Goal: Task Accomplishment & Management: Complete application form

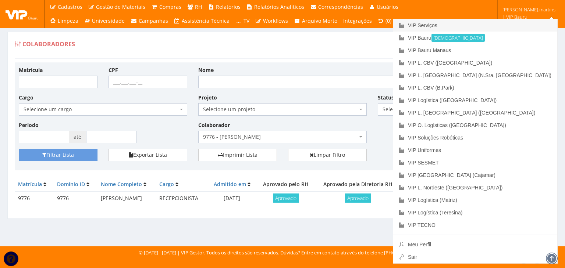
click at [497, 27] on link "VIP Serviços" at bounding box center [475, 25] width 164 height 12
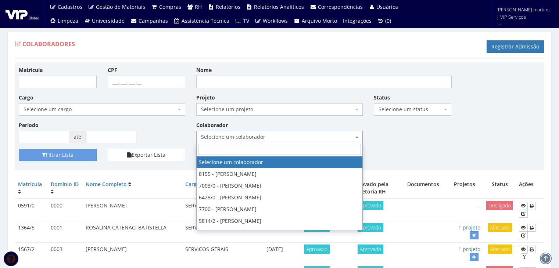
click at [244, 136] on span "Selecione um colaborador" at bounding box center [277, 136] width 153 height 7
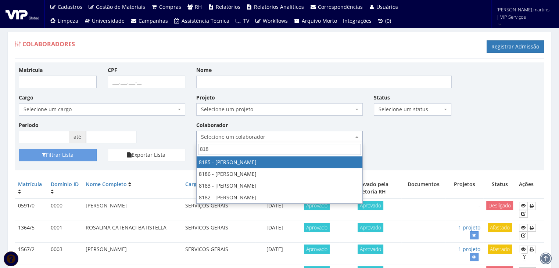
type input "8186"
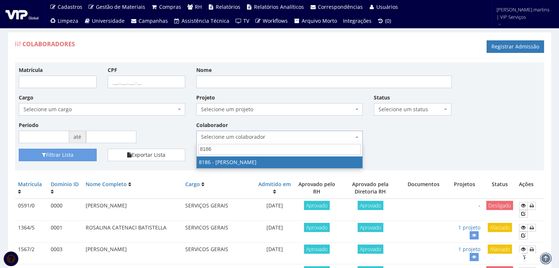
select select "4098"
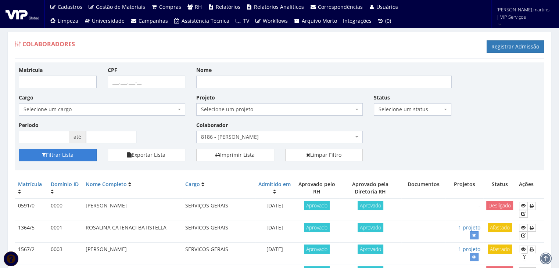
click at [46, 152] on button "Filtrar Lista" at bounding box center [58, 155] width 78 height 12
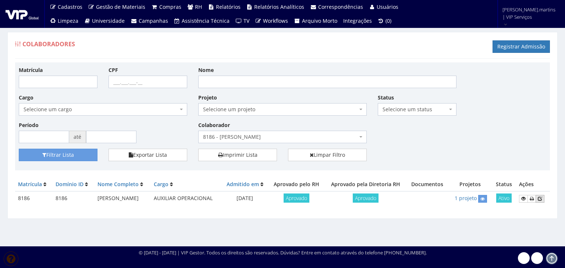
click at [542, 200] on icon at bounding box center [539, 198] width 4 height 5
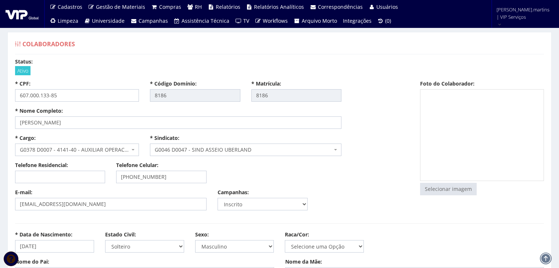
select select
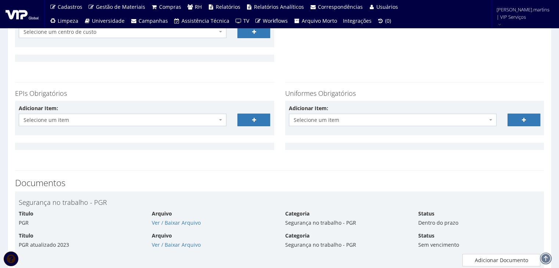
scroll to position [1666, 0]
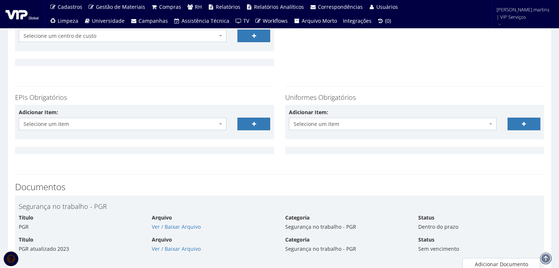
click at [142, 118] on div "Adicionar Item: Selecione um item Avental de PVC (Não durável) Avental de Raspa…" at bounding box center [122, 120] width 219 height 22
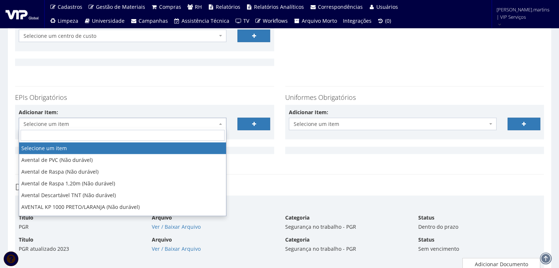
click at [140, 123] on span "Selecione um item" at bounding box center [121, 124] width 194 height 7
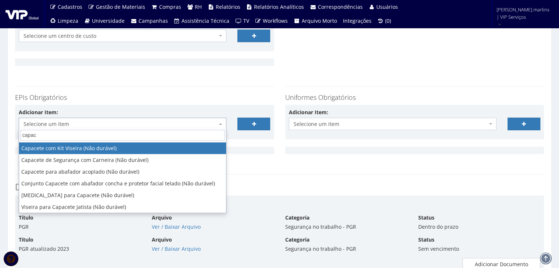
type input "capace"
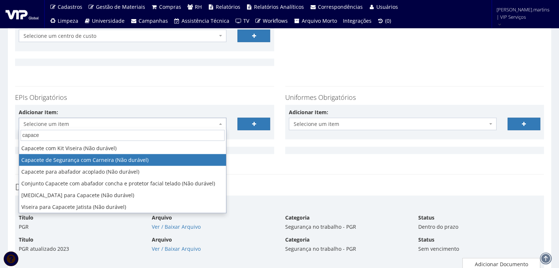
select select "81"
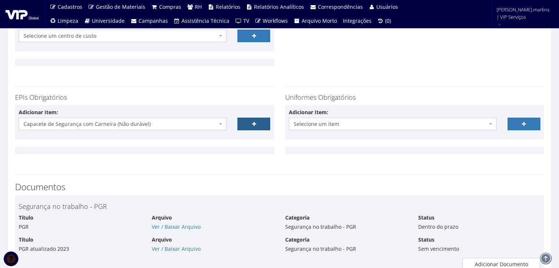
click at [250, 119] on link at bounding box center [253, 124] width 33 height 12
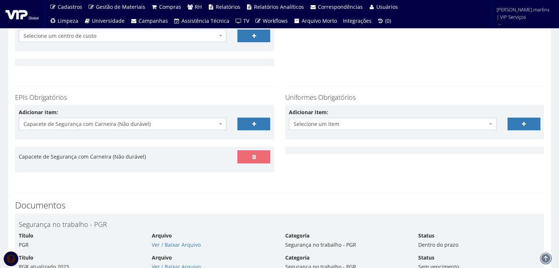
click at [184, 118] on span "Capacete de Segurança com Carneira (Não durável)" at bounding box center [123, 124] width 208 height 12
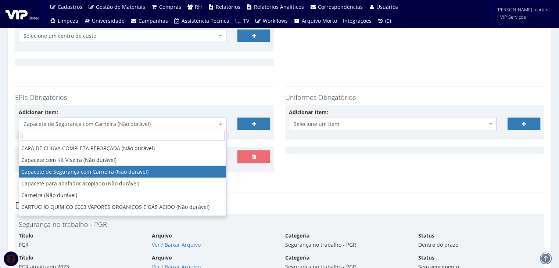
scroll to position [0, 0]
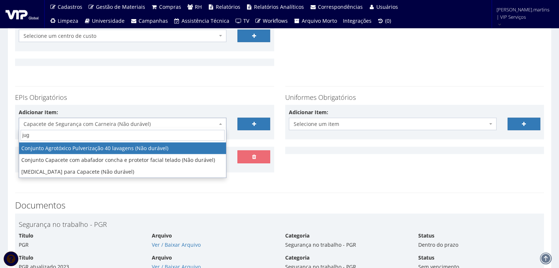
type input "jugu"
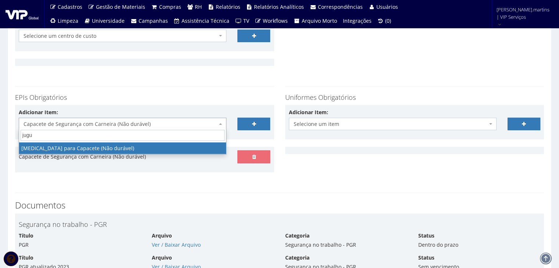
select select "197"
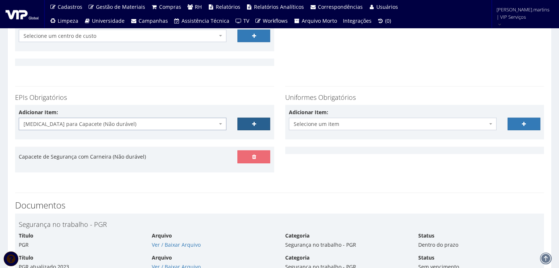
click at [242, 121] on link at bounding box center [253, 124] width 33 height 12
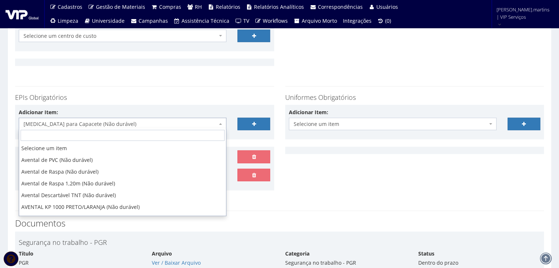
click at [200, 121] on span "Jugular para Capacete (Não durável)" at bounding box center [121, 124] width 194 height 7
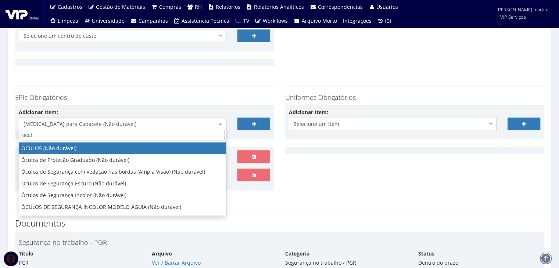
type input "oculo"
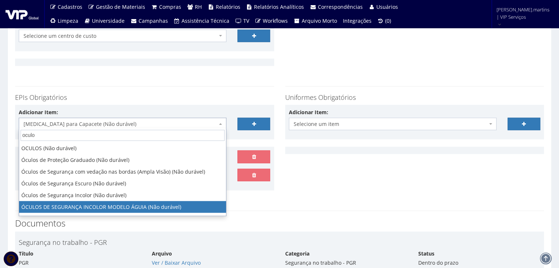
scroll to position [9, 0]
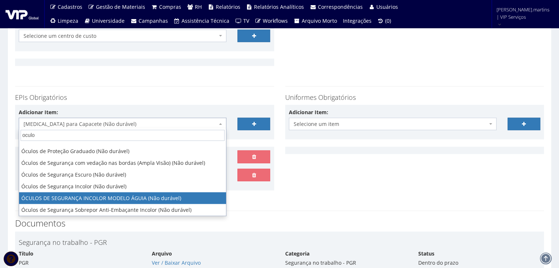
select select "1840"
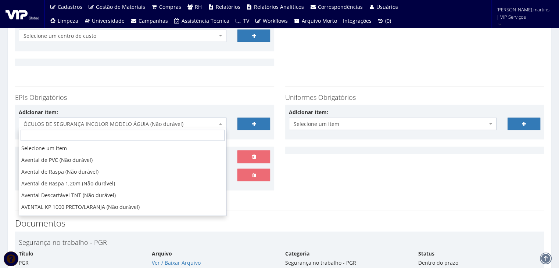
click at [200, 121] on span "ÓCULOS DE SEGURANÇA INCOLOR MODELO ÁGUIA (Não durável)" at bounding box center [121, 124] width 194 height 7
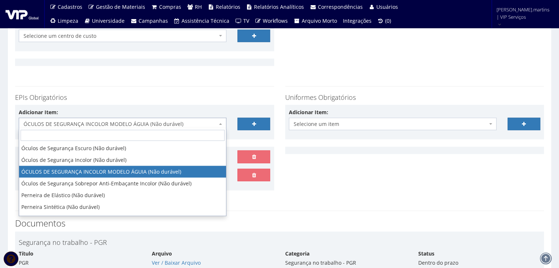
click at [226, 83] on div "EPIs Obrigatórios Adicionar Item: Selecione um item Avental de PVC (Não durável…" at bounding box center [145, 138] width 270 height 119
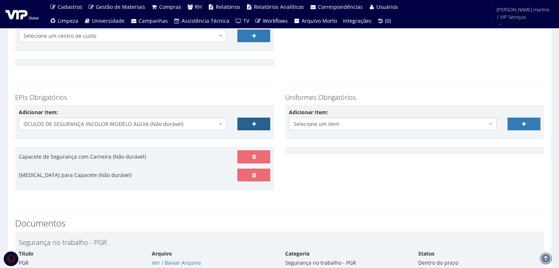
click at [251, 121] on link at bounding box center [253, 124] width 33 height 12
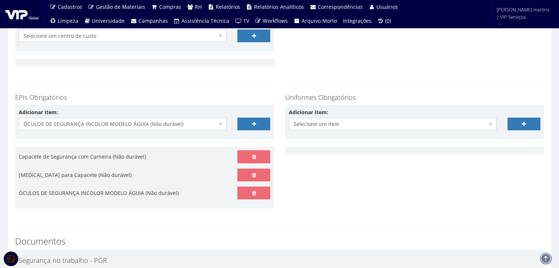
click at [177, 126] on span "ÓCULOS DE SEGURANÇA INCOLOR MODELO ÁGUIA (Não durável)" at bounding box center [121, 124] width 194 height 7
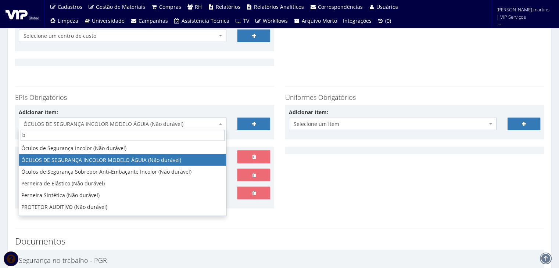
scroll to position [0, 0]
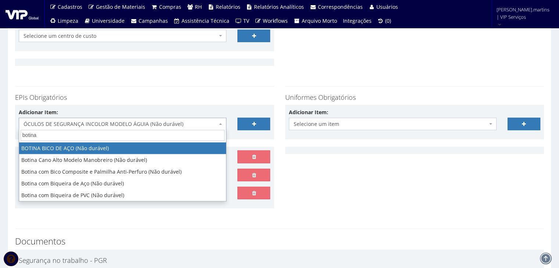
type input "botina"
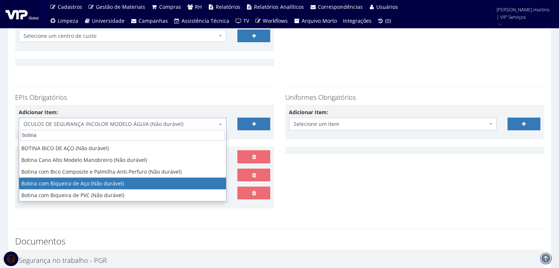
select select "46"
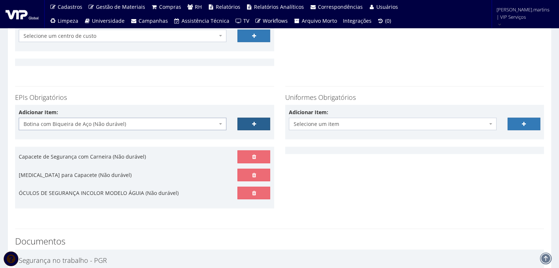
click at [253, 122] on icon at bounding box center [254, 124] width 4 height 5
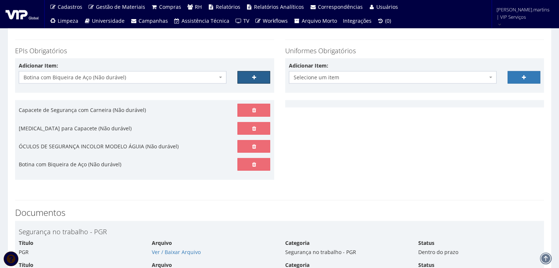
scroll to position [1715, 0]
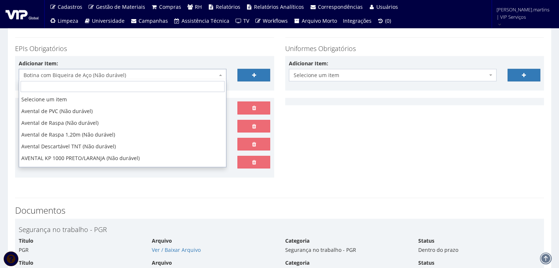
click at [148, 76] on span "Botina com Biqueira de Aço (Não durável)" at bounding box center [121, 75] width 194 height 7
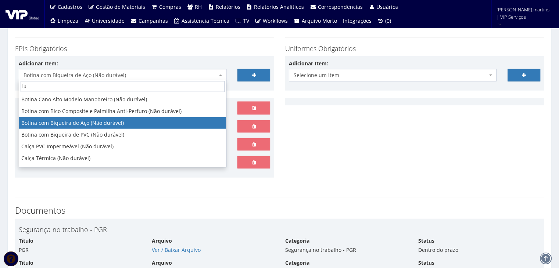
scroll to position [0, 0]
type input "luva"
select select "216"
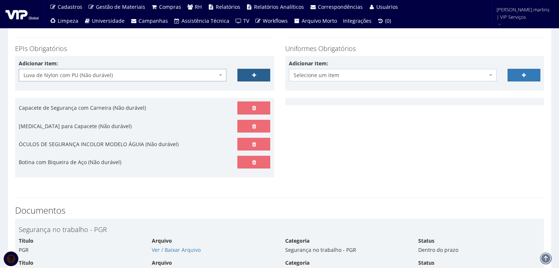
click at [254, 69] on link at bounding box center [253, 75] width 33 height 12
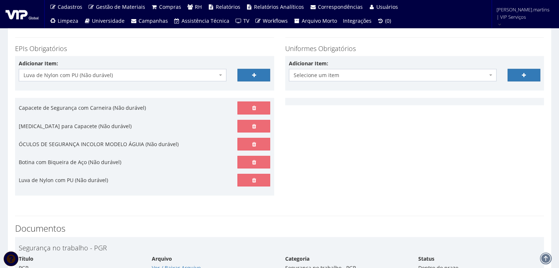
click at [196, 72] on span "Luva de Nylon com PU (Não durável)" at bounding box center [121, 75] width 194 height 7
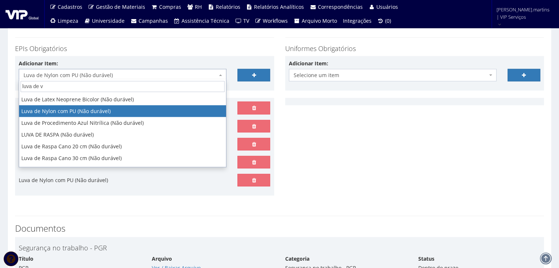
type input "luva de va"
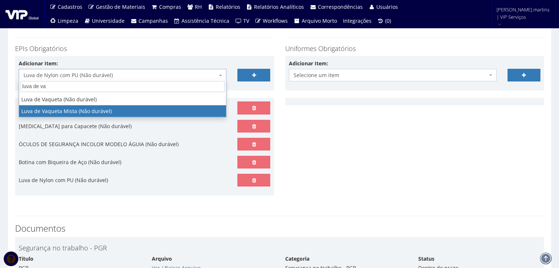
select select "220"
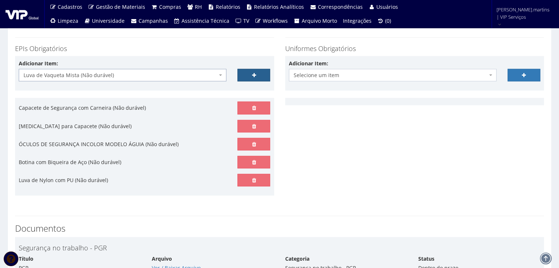
click at [250, 74] on link at bounding box center [253, 75] width 33 height 12
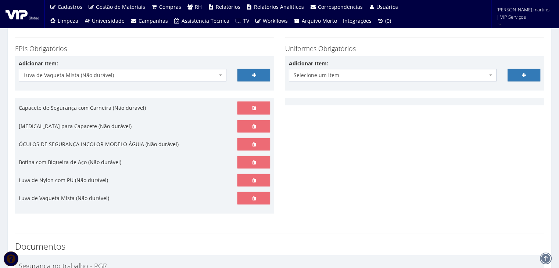
click at [129, 72] on span "Luva de Vaqueta Mista (Não durável)" at bounding box center [121, 75] width 194 height 7
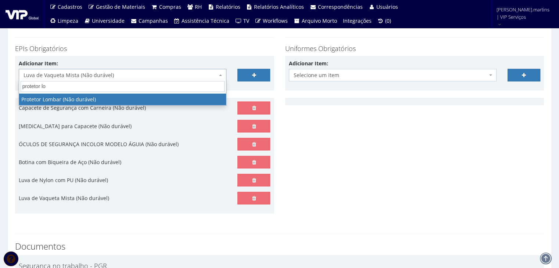
type input "protetor lo"
select select "295"
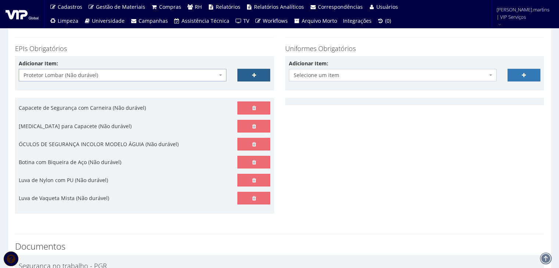
click at [252, 75] on icon at bounding box center [254, 75] width 4 height 5
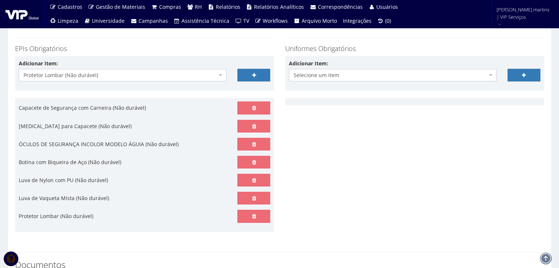
click at [197, 72] on span "Protetor Lombar (Não durável)" at bounding box center [121, 75] width 194 height 7
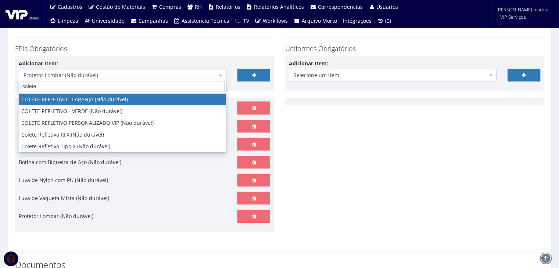
type input "colete"
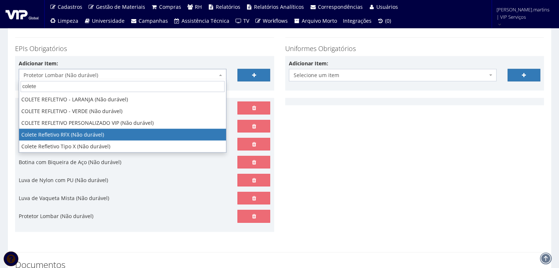
select select "104"
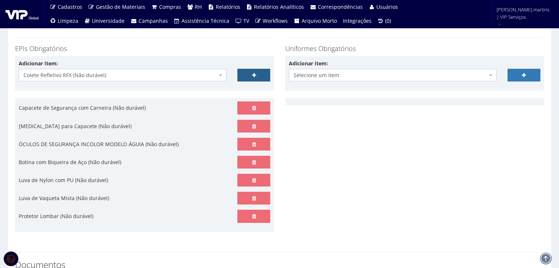
click at [247, 69] on link at bounding box center [253, 75] width 33 height 12
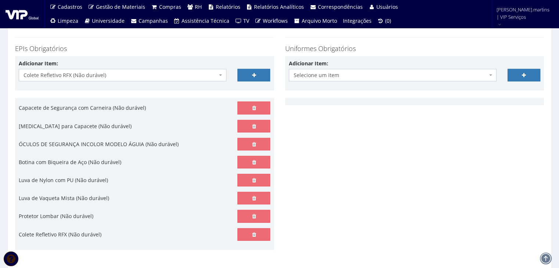
click at [313, 65] on label "Adicionar Item:" at bounding box center [308, 63] width 39 height 7
click at [289, 69] on select "Selecione um item Blusa Moletom Operacional com Faixa Refletiva (Não durável) B…" at bounding box center [289, 69] width 0 height 0
click at [310, 75] on span "Selecione um item" at bounding box center [391, 75] width 194 height 7
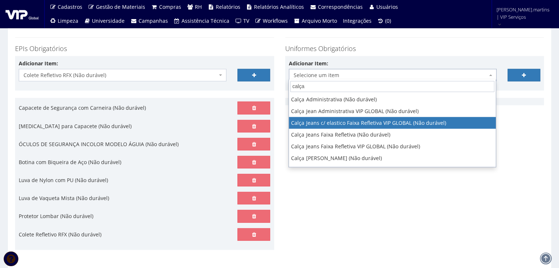
type input "calça"
select select "2326"
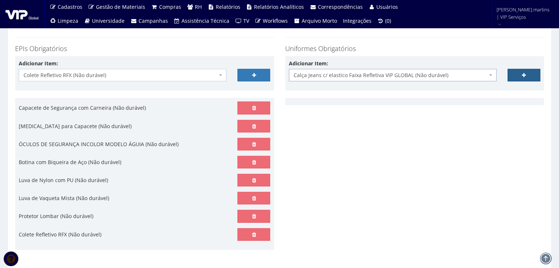
click at [515, 72] on link at bounding box center [524, 75] width 33 height 12
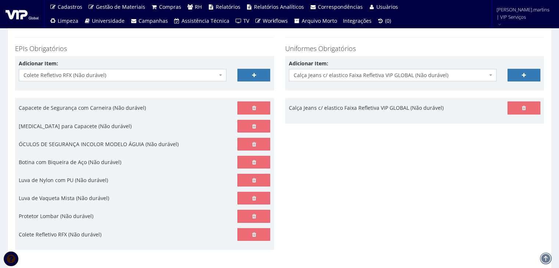
click at [475, 75] on span "Calça Jeans c/ elastico Faixa Refletiva VIP GLOBAL (Não durável)" at bounding box center [391, 75] width 194 height 7
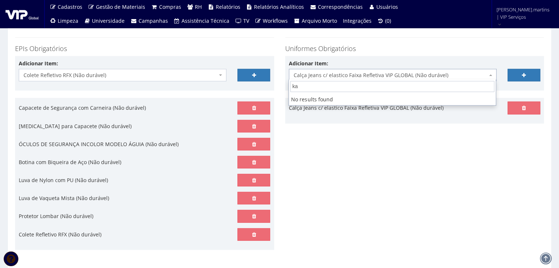
type input "k"
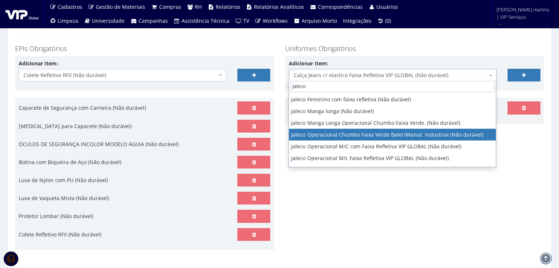
type input "jaleco"
select select "2376"
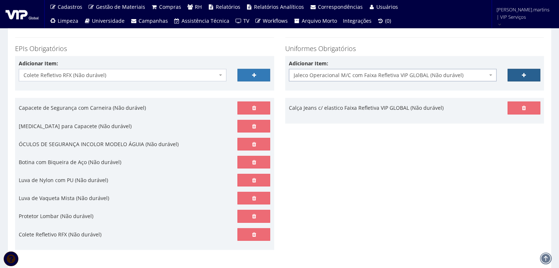
click at [520, 73] on link at bounding box center [524, 75] width 33 height 12
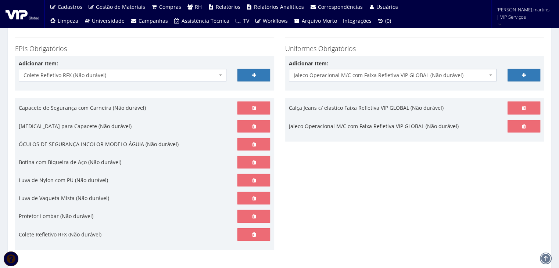
click at [472, 75] on span "Jaleco Operacional M/C com Faixa Refletiva VIP GLOBAL (Não durável)" at bounding box center [391, 75] width 194 height 7
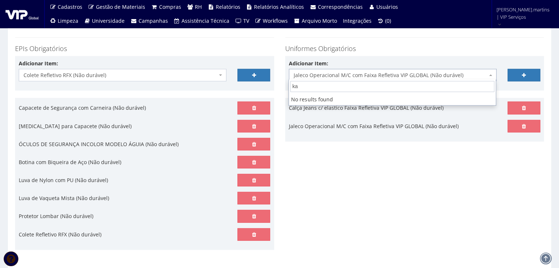
type input "k"
type input "jaqu"
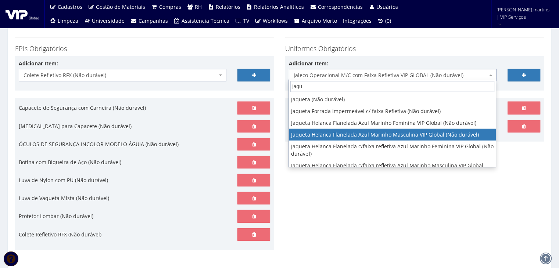
select select "2338"
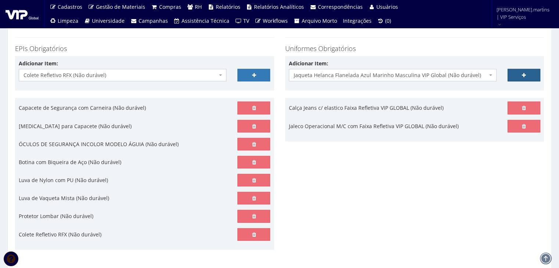
click at [520, 79] on link at bounding box center [524, 75] width 33 height 12
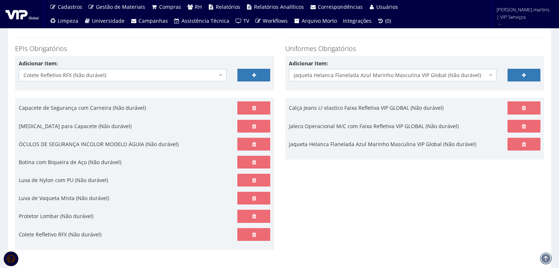
click at [112, 76] on span "Colete Refletivo RFX (Não durável)" at bounding box center [121, 75] width 194 height 7
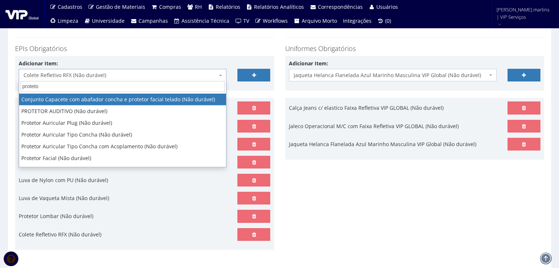
type input "protetor"
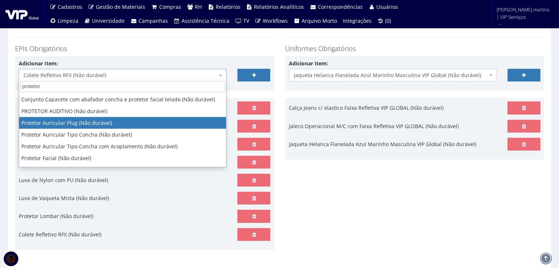
select select "292"
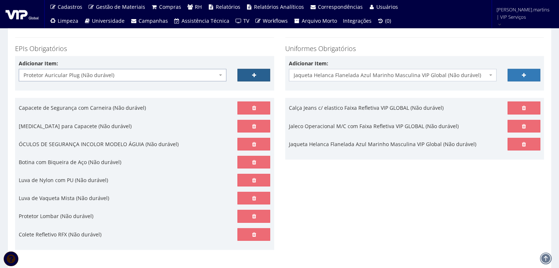
click at [257, 73] on link at bounding box center [253, 75] width 33 height 12
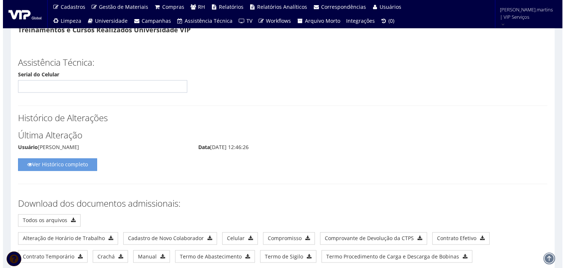
scroll to position [4031, 0]
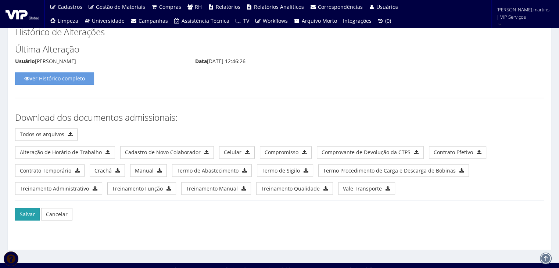
click at [24, 211] on button "Salvar" at bounding box center [27, 214] width 25 height 12
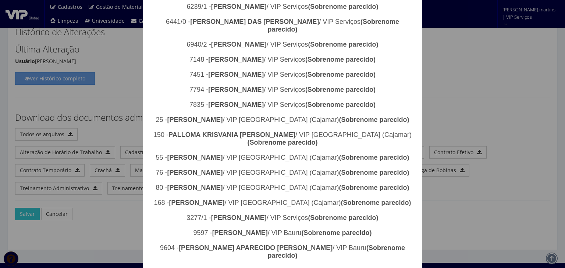
scroll to position [612, 0]
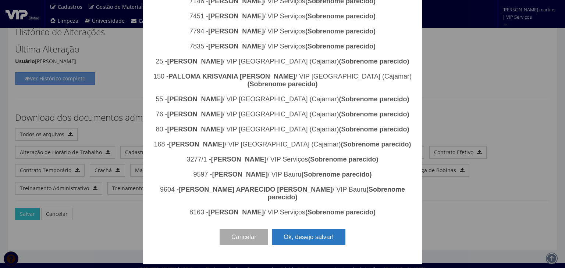
click at [296, 246] on button "Ok, desejo salvar!" at bounding box center [309, 237] width 74 height 16
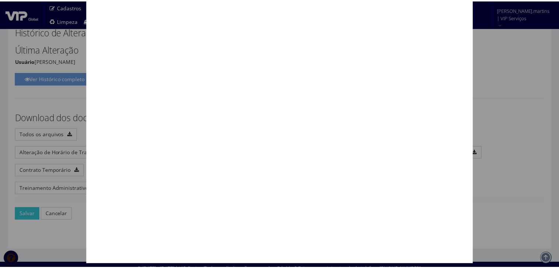
scroll to position [0, 0]
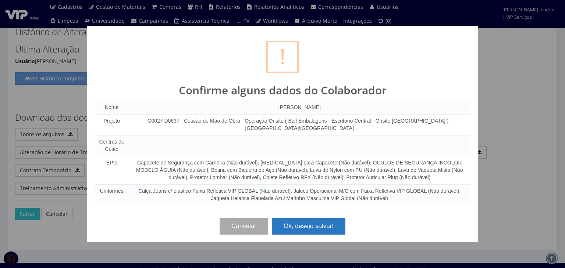
click at [295, 222] on button "Ok, desejo salvar!" at bounding box center [309, 226] width 74 height 16
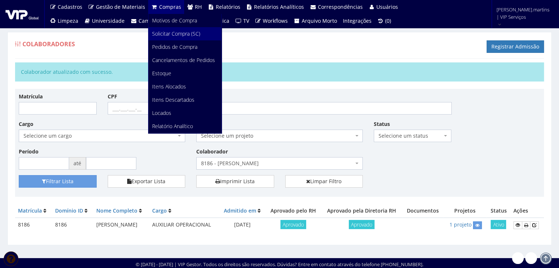
click at [164, 33] on span "Solicitar Compra (SC)" at bounding box center [176, 33] width 48 height 7
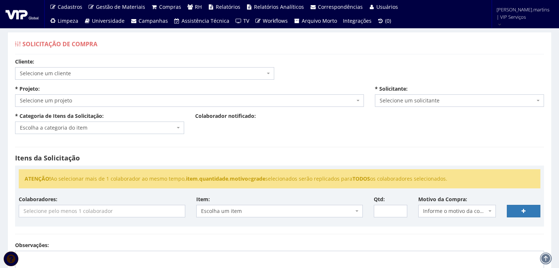
click at [168, 72] on span "Selecione um cliente" at bounding box center [142, 73] width 245 height 7
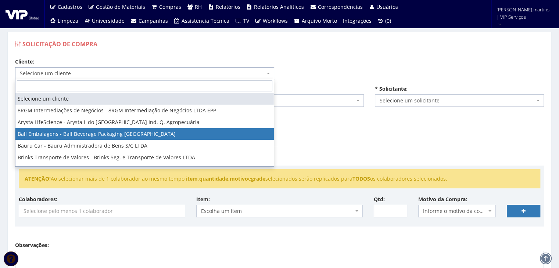
select select "3"
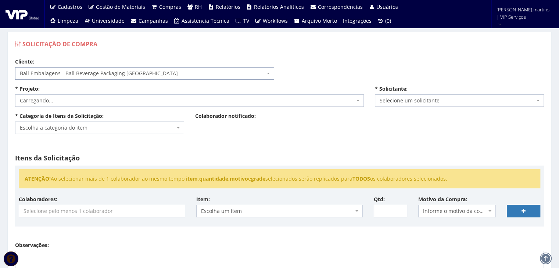
click at [117, 100] on span "Carregando..." at bounding box center [187, 100] width 335 height 7
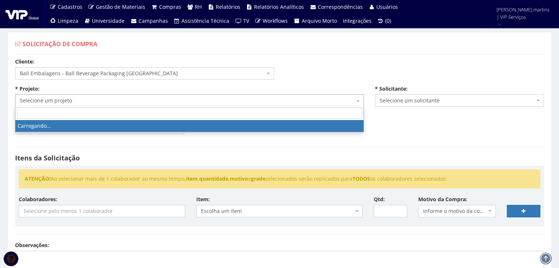
click at [122, 100] on span "Selecione um projeto" at bounding box center [187, 100] width 335 height 7
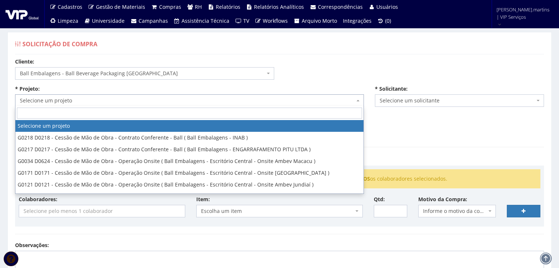
click at [122, 100] on span "Selecione um projeto" at bounding box center [187, 100] width 335 height 7
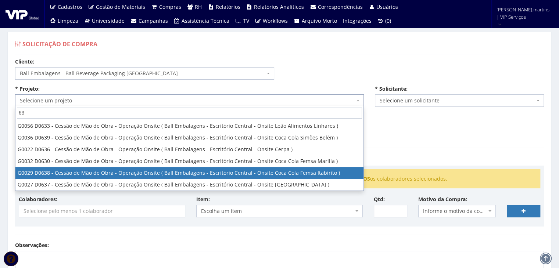
type input "637"
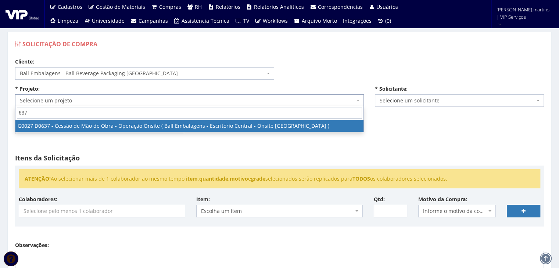
select select "27"
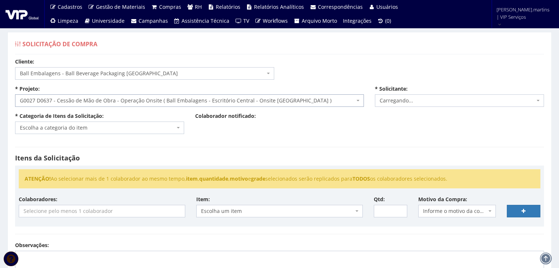
click at [96, 128] on span "Escolha a categoria do item" at bounding box center [97, 127] width 155 height 7
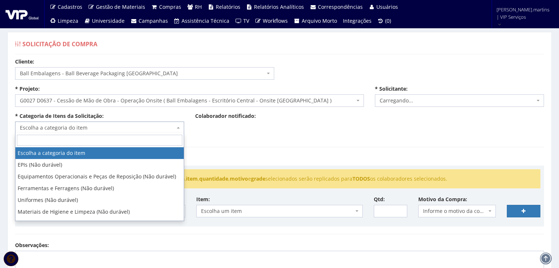
select select "2471"
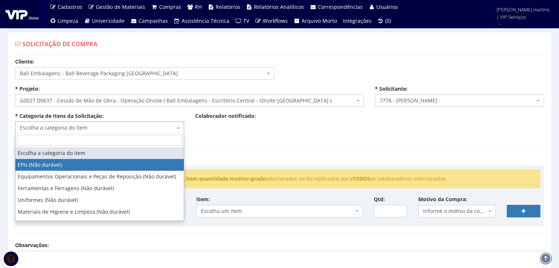
select select "1"
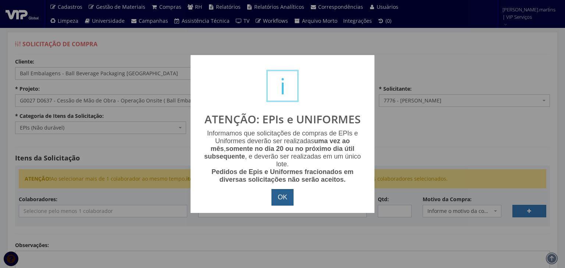
click at [285, 200] on button "OK" at bounding box center [282, 197] width 22 height 17
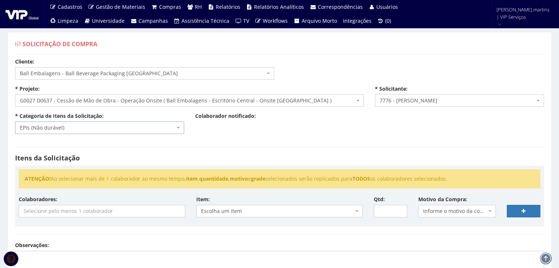
click at [165, 212] on input "search" at bounding box center [102, 211] width 166 height 12
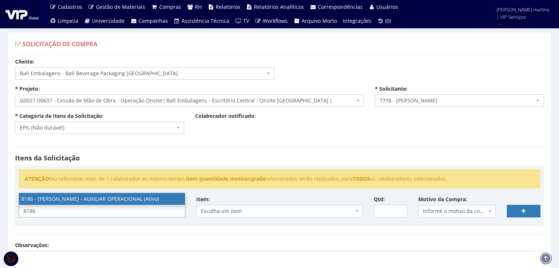
type input "8186"
select select "4098"
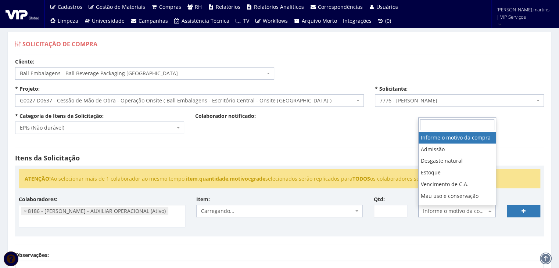
click at [466, 214] on span "Informe o motivo da compra" at bounding box center [455, 211] width 64 height 7
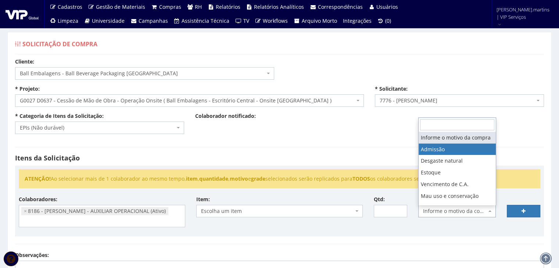
select select "1"
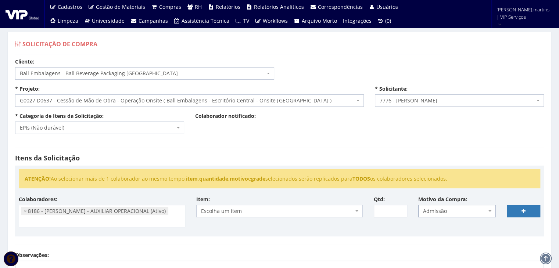
click at [287, 215] on span "Escolha um item" at bounding box center [279, 211] width 166 height 12
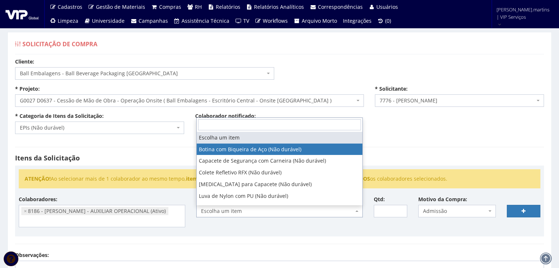
select select "46"
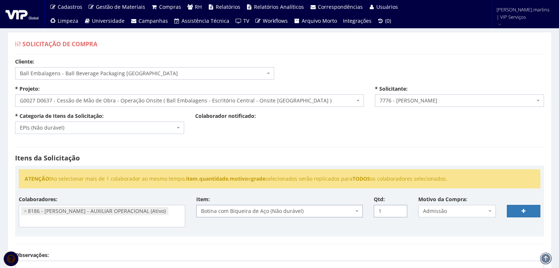
type input "1"
click at [399, 209] on input "1" at bounding box center [390, 211] width 33 height 12
click at [519, 209] on link at bounding box center [523, 211] width 33 height 12
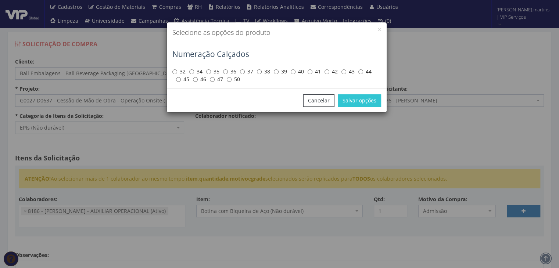
click at [313, 72] on label "41" at bounding box center [314, 71] width 13 height 7
click at [312, 72] on input "41" at bounding box center [310, 71] width 5 height 5
radio input "true"
click at [355, 100] on button "Salvar opções" at bounding box center [359, 100] width 43 height 12
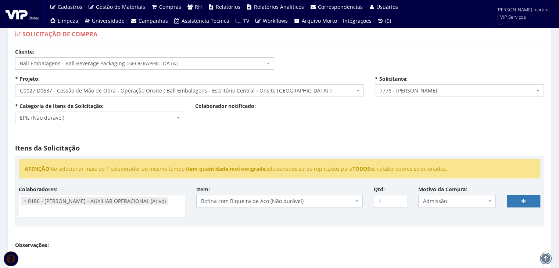
scroll to position [98, 0]
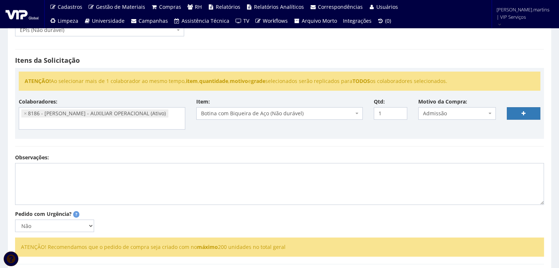
select select
type input "0"
select select
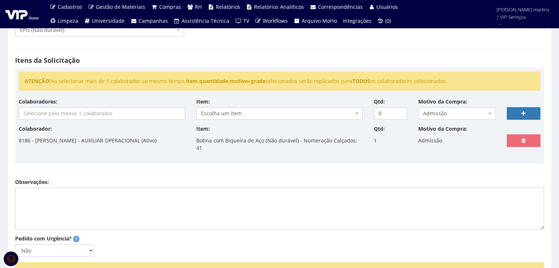
click at [114, 118] on input "search" at bounding box center [102, 114] width 166 height 12
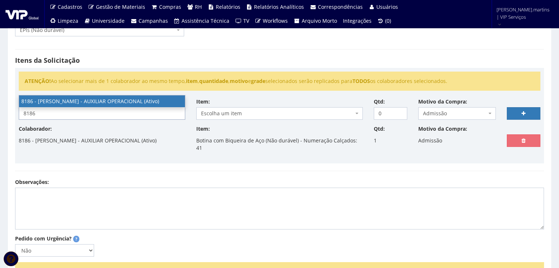
type input "8186"
select select "4098"
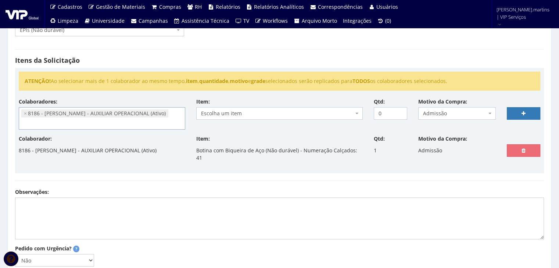
click at [215, 113] on span "Escolha um item" at bounding box center [277, 113] width 153 height 7
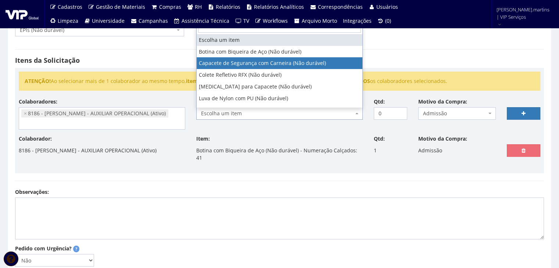
select select "81"
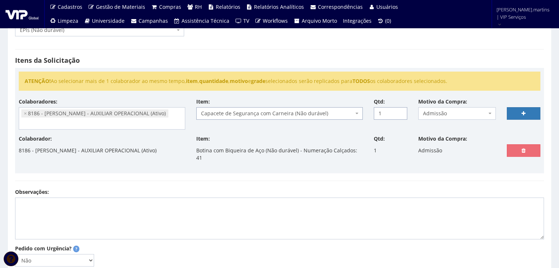
type input "1"
click at [400, 109] on input "1" at bounding box center [390, 113] width 33 height 12
click at [523, 113] on icon at bounding box center [524, 113] width 4 height 5
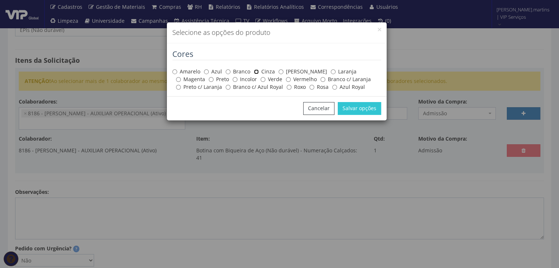
click at [255, 71] on input "Cinza" at bounding box center [256, 71] width 5 height 5
radio input "true"
click at [365, 112] on button "Salvar opções" at bounding box center [359, 108] width 43 height 12
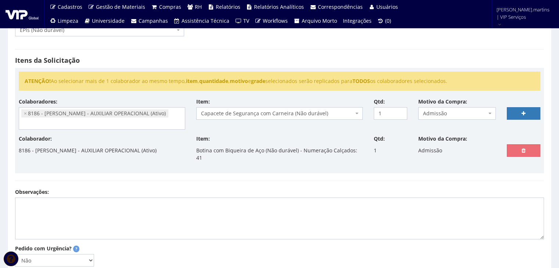
select select
type input "0"
select select
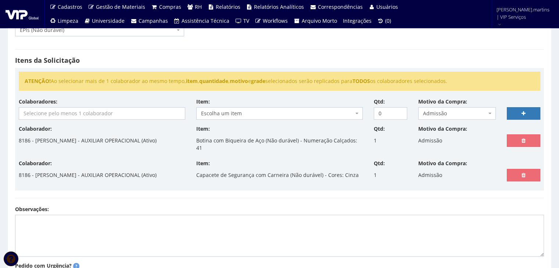
click at [109, 112] on input "search" at bounding box center [102, 114] width 166 height 12
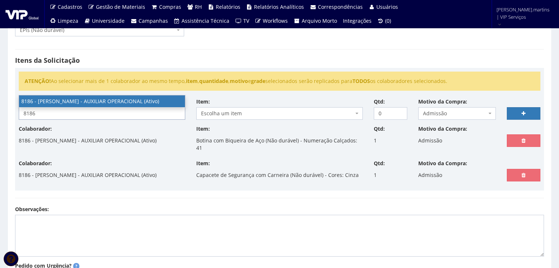
type input "8186"
select select "4098"
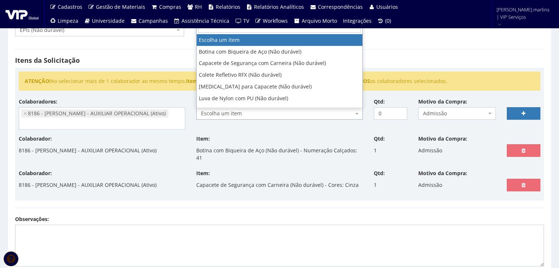
click at [218, 111] on span "Escolha um item" at bounding box center [277, 113] width 153 height 7
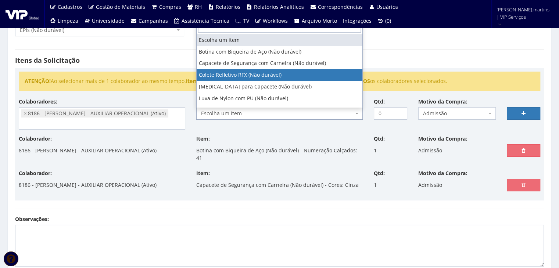
select select "104"
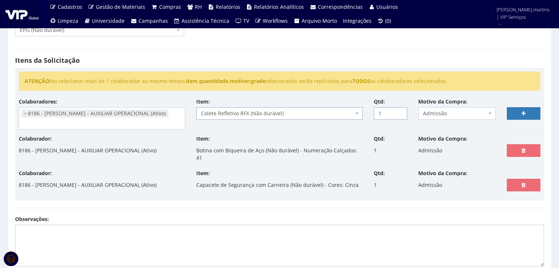
type input "1"
click at [400, 110] on input "1" at bounding box center [390, 113] width 33 height 12
click at [524, 112] on icon at bounding box center [524, 113] width 4 height 5
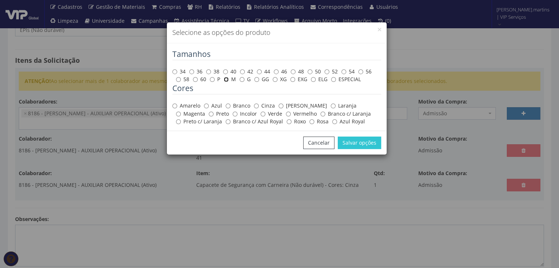
click at [225, 79] on input "M" at bounding box center [226, 79] width 5 height 5
radio input "true"
click at [192, 105] on label "Amarelo" at bounding box center [186, 105] width 28 height 7
click at [177, 105] on input "Amarelo" at bounding box center [174, 106] width 5 height 5
radio input "true"
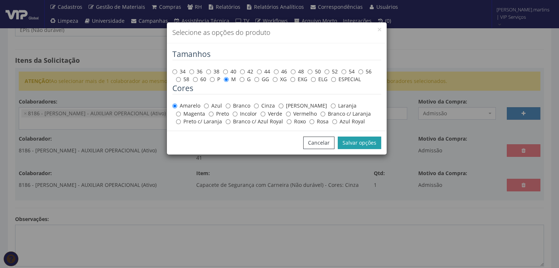
click at [352, 143] on button "Salvar opções" at bounding box center [359, 143] width 43 height 12
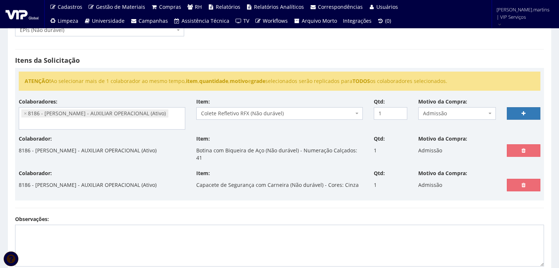
scroll to position [122, 0]
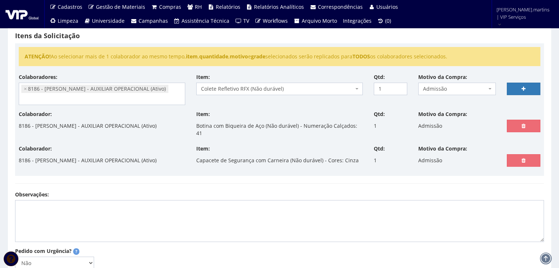
select select
type input "0"
select select
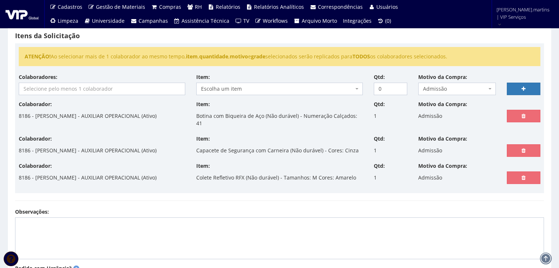
click at [63, 87] on input "search" at bounding box center [102, 89] width 166 height 12
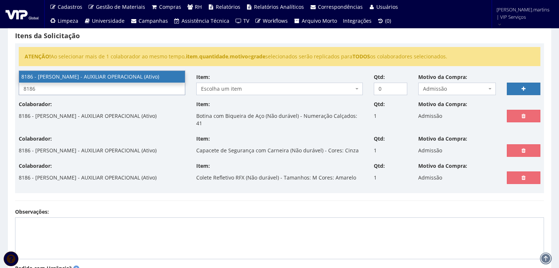
type input "8186"
select select "4098"
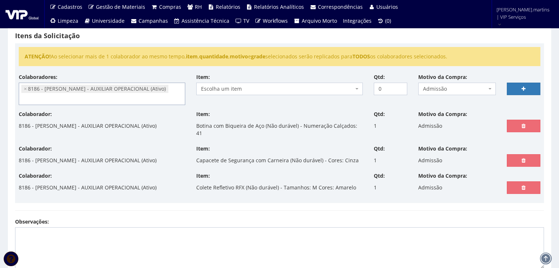
click at [245, 89] on span "Escolha um item" at bounding box center [277, 88] width 153 height 7
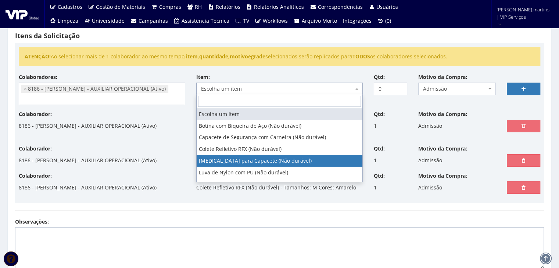
select select "197"
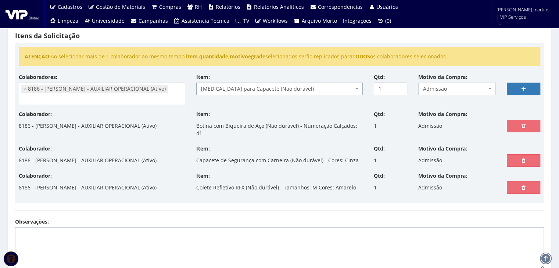
drag, startPoint x: 401, startPoint y: 85, endPoint x: 433, endPoint y: 83, distance: 32.4
type input "1"
click at [401, 85] on input "1" at bounding box center [390, 89] width 33 height 12
click at [522, 87] on icon at bounding box center [524, 88] width 4 height 5
select select
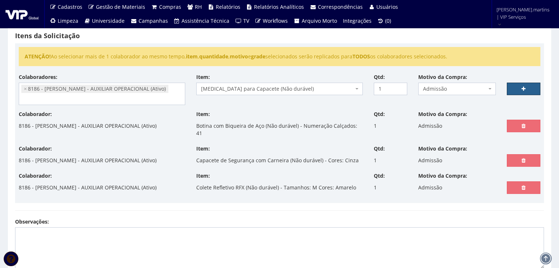
type input "0"
select select
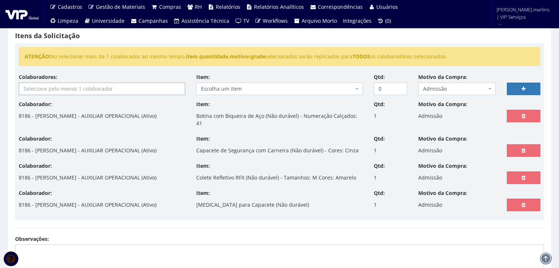
click at [112, 93] on input "search" at bounding box center [102, 89] width 166 height 12
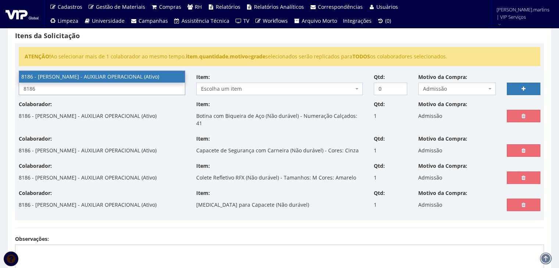
type input "8186"
select select "4098"
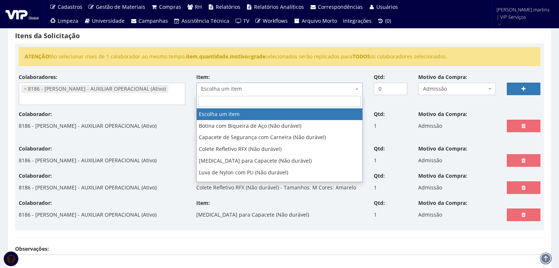
click at [282, 85] on span "Escolha um item" at bounding box center [277, 88] width 153 height 7
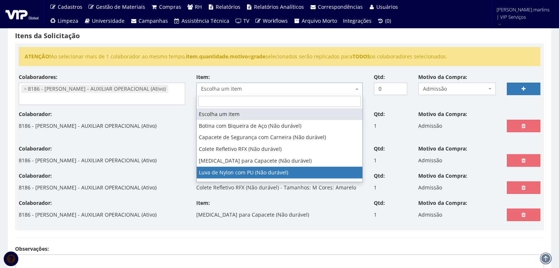
select select "216"
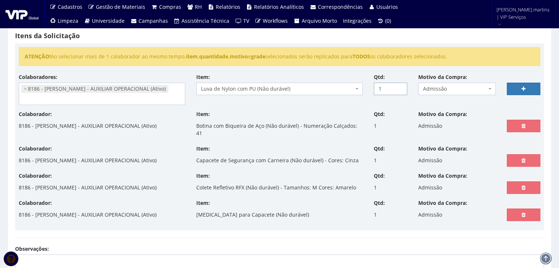
click at [398, 86] on input "1" at bounding box center [390, 89] width 33 height 12
click at [398, 86] on input "2" at bounding box center [390, 89] width 33 height 12
type input "3"
click at [399, 86] on input "3" at bounding box center [390, 89] width 33 height 12
click at [516, 90] on link at bounding box center [523, 89] width 33 height 12
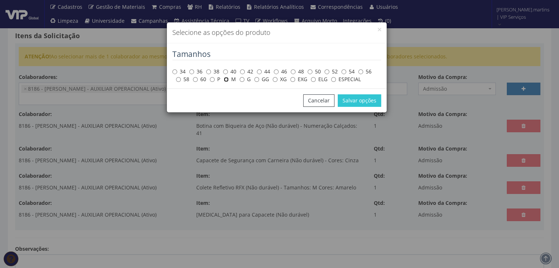
click at [225, 80] on input "M" at bounding box center [226, 79] width 5 height 5
radio input "true"
click at [369, 97] on button "Salvar opções" at bounding box center [359, 100] width 43 height 12
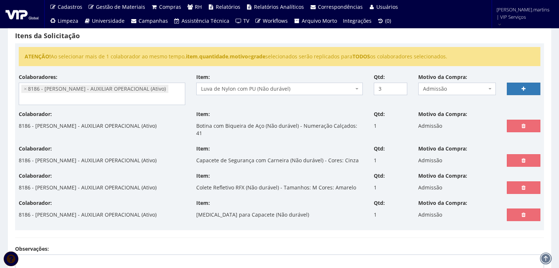
select select
type input "0"
select select
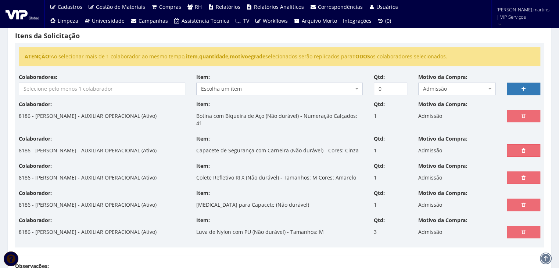
click at [91, 86] on input "search" at bounding box center [102, 89] width 166 height 12
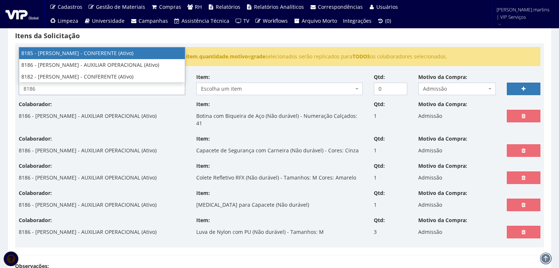
type input "8186"
select select "4098"
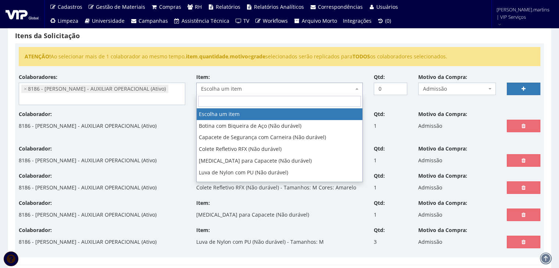
click at [215, 83] on span "Escolha um item" at bounding box center [279, 89] width 166 height 12
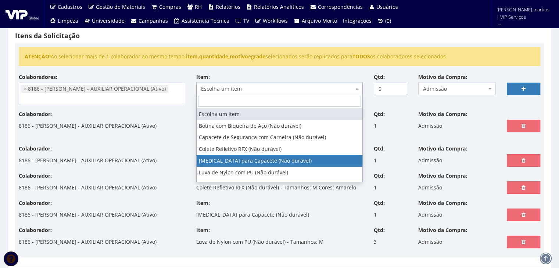
scroll to position [24, 0]
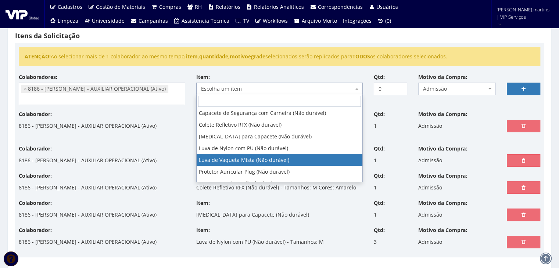
select select "220"
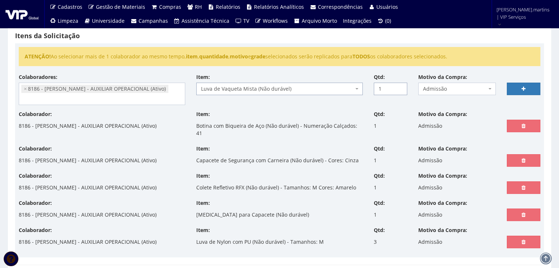
click at [398, 85] on input "1" at bounding box center [390, 89] width 33 height 12
click at [398, 85] on input "2" at bounding box center [390, 89] width 33 height 12
type input "3"
click at [398, 85] on input "3" at bounding box center [390, 89] width 33 height 12
click at [517, 86] on link at bounding box center [523, 89] width 33 height 12
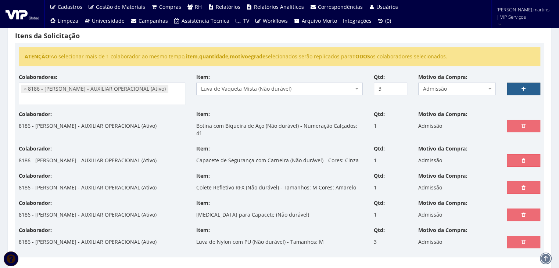
select select
type input "0"
select select
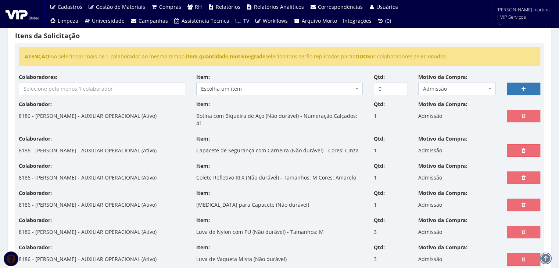
click at [105, 91] on input "search" at bounding box center [102, 89] width 166 height 12
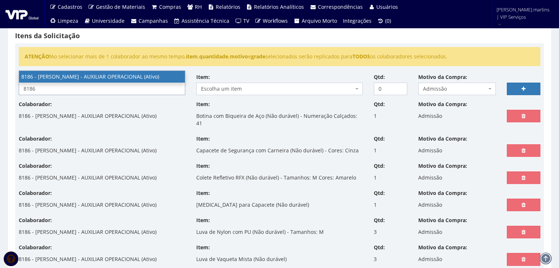
type input "8186"
select select "4098"
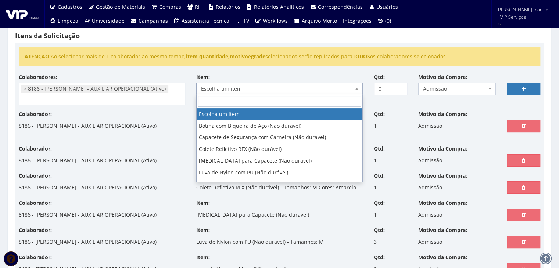
click at [241, 89] on span "Escolha um item" at bounding box center [277, 88] width 153 height 7
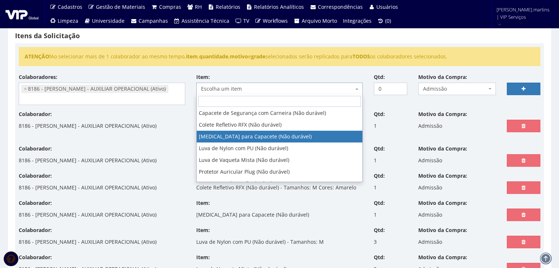
scroll to position [49, 0]
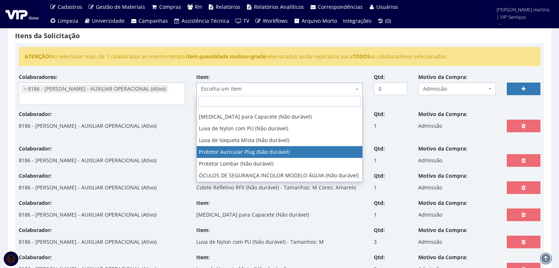
select select "292"
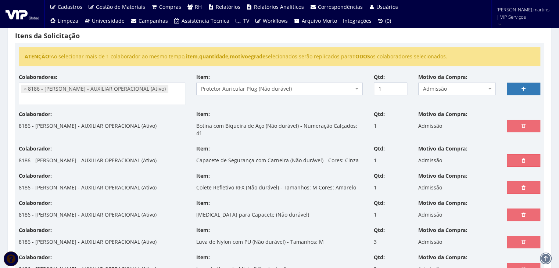
click at [398, 87] on input "1" at bounding box center [390, 89] width 33 height 12
click at [398, 87] on input "2" at bounding box center [390, 89] width 33 height 12
type input "3"
click at [398, 87] on input "3" at bounding box center [390, 89] width 33 height 12
click at [520, 89] on link at bounding box center [523, 89] width 33 height 12
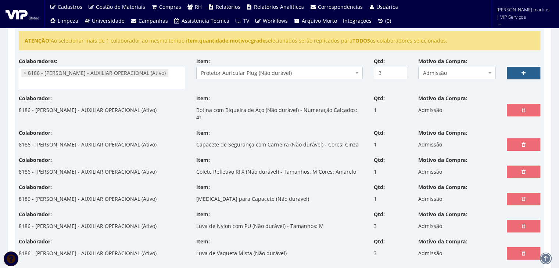
scroll to position [147, 0]
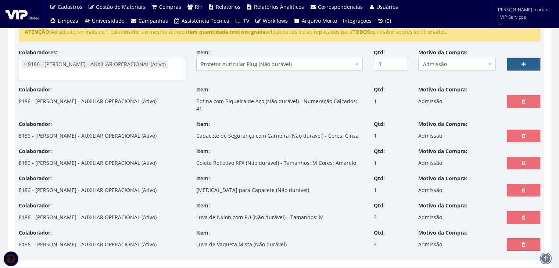
select select
type input "0"
select select
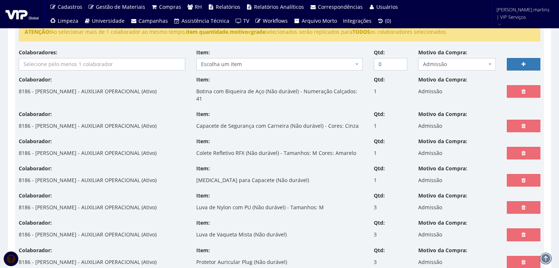
click at [134, 63] on input "search" at bounding box center [102, 64] width 166 height 12
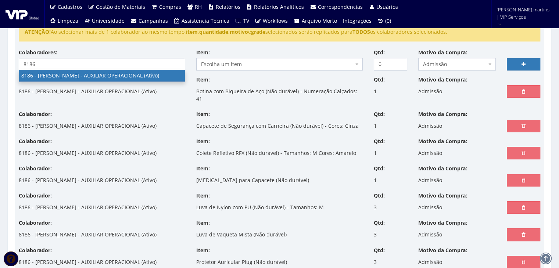
type input "8186"
select select "4098"
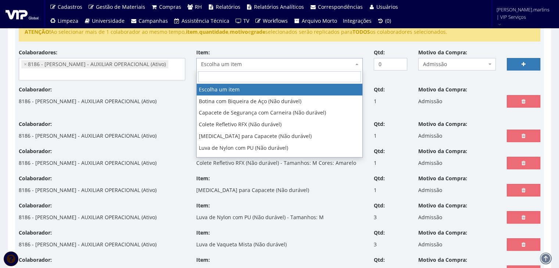
click at [269, 63] on span "Escolha um item" at bounding box center [277, 64] width 153 height 7
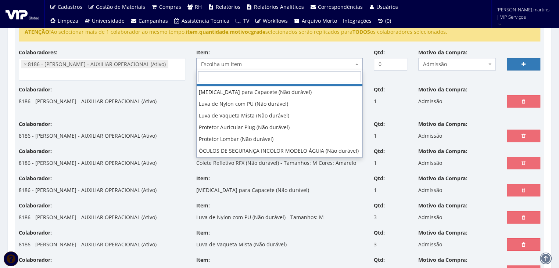
scroll to position [49, 0]
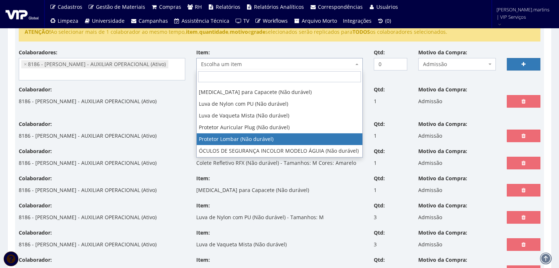
select select "295"
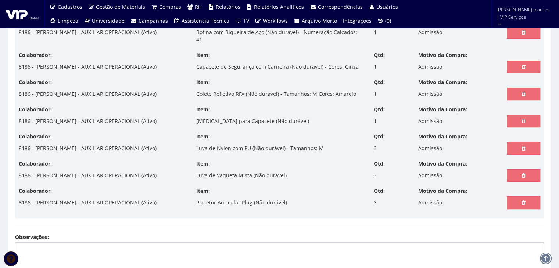
scroll to position [147, 0]
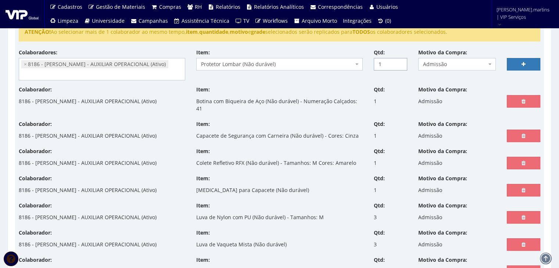
type input "1"
click at [401, 61] on input "1" at bounding box center [390, 64] width 33 height 12
click at [520, 64] on link at bounding box center [523, 64] width 33 height 12
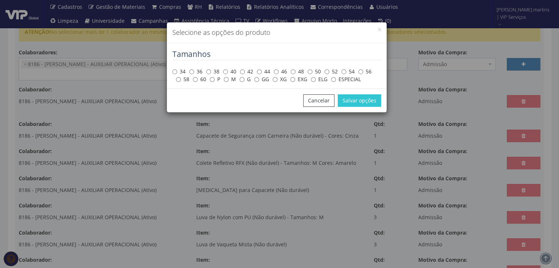
drag, startPoint x: 231, startPoint y: 80, endPoint x: 246, endPoint y: 85, distance: 14.9
click at [231, 80] on label "M" at bounding box center [230, 79] width 12 height 7
click at [229, 80] on input "M" at bounding box center [226, 79] width 5 height 5
radio input "true"
click at [344, 102] on button "Salvar opções" at bounding box center [359, 100] width 43 height 12
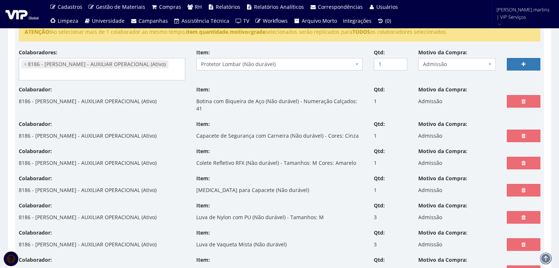
select select
type input "0"
select select
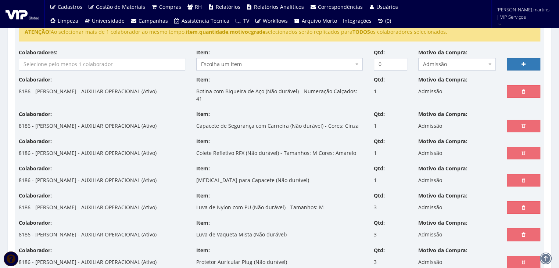
click at [92, 66] on input "search" at bounding box center [102, 64] width 166 height 12
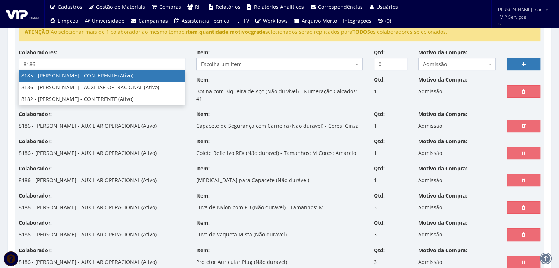
type input "8186"
select select "4098"
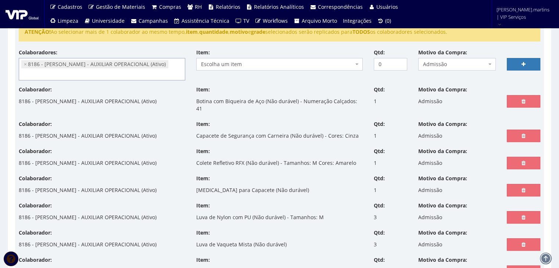
click at [269, 61] on span "Escolha um item" at bounding box center [277, 64] width 153 height 7
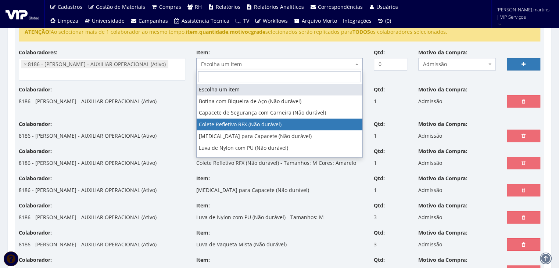
scroll to position [51, 0]
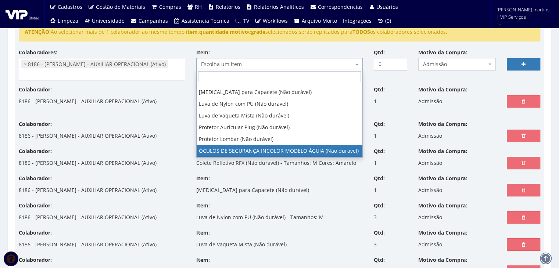
select select "1840"
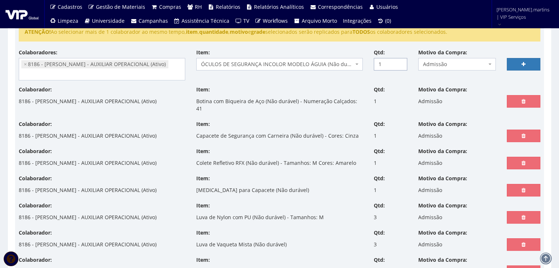
type input "1"
click at [400, 61] on input "1" at bounding box center [390, 64] width 33 height 12
click at [516, 61] on link at bounding box center [523, 64] width 33 height 12
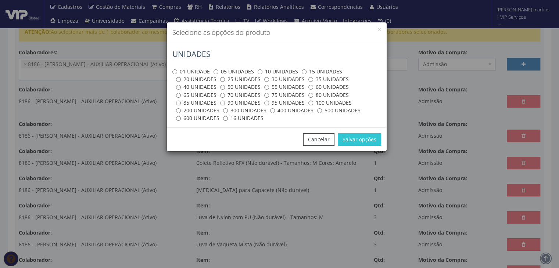
click at [191, 72] on label "01 UNIDADE" at bounding box center [190, 71] width 37 height 7
click at [177, 72] on input "01 UNIDADE" at bounding box center [174, 71] width 5 height 5
radio input "true"
click at [358, 138] on button "Salvar opções" at bounding box center [359, 139] width 43 height 12
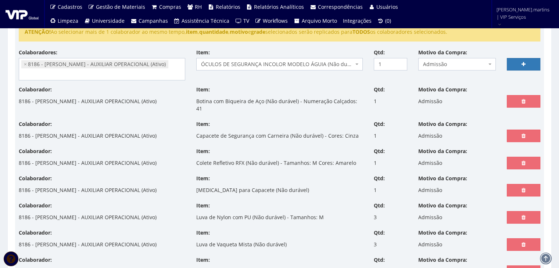
select select
type input "0"
select select
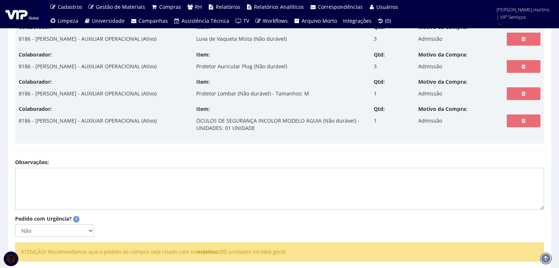
scroll to position [398, 0]
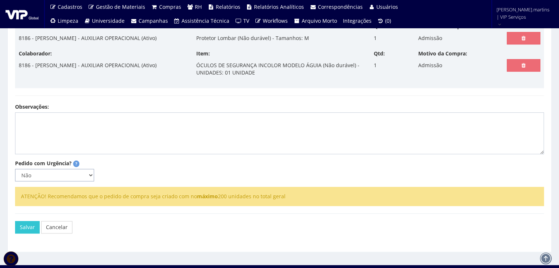
drag, startPoint x: 53, startPoint y: 166, endPoint x: 51, endPoint y: 171, distance: 4.5
click at [53, 169] on select "Não Sim" at bounding box center [54, 175] width 79 height 12
select select "1"
click at [15, 169] on select "Não Sim" at bounding box center [54, 175] width 79 height 12
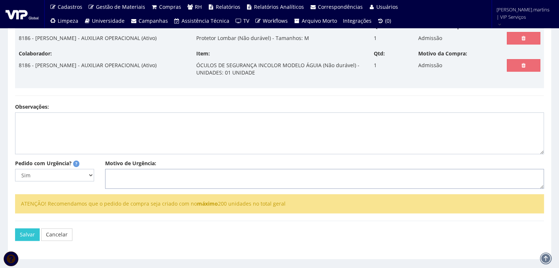
click at [141, 169] on textarea "Motivo de Urgência:" at bounding box center [324, 179] width 439 height 20
type textarea "Admissão"
click at [24, 230] on button "Salvar" at bounding box center [27, 235] width 25 height 12
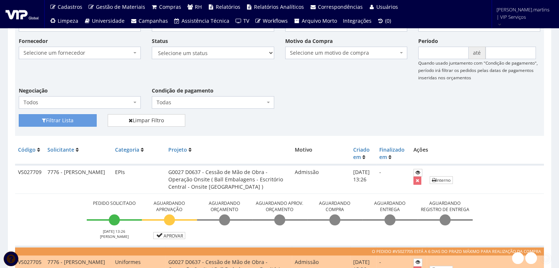
scroll to position [49, 0]
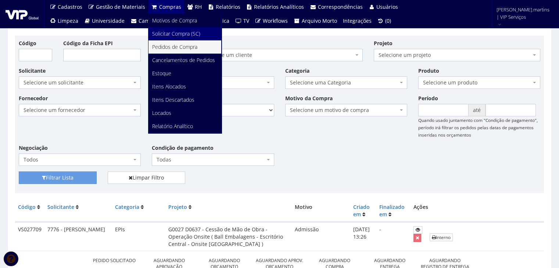
click at [171, 32] on span "Solicitar Compra (SC)" at bounding box center [176, 33] width 48 height 7
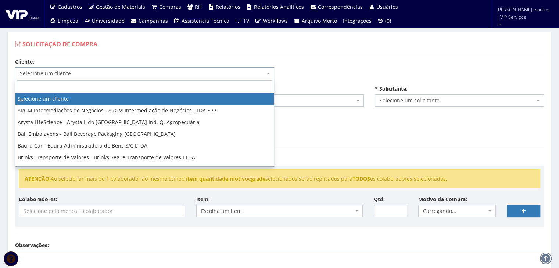
click at [150, 70] on span "Selecione um cliente" at bounding box center [142, 73] width 245 height 7
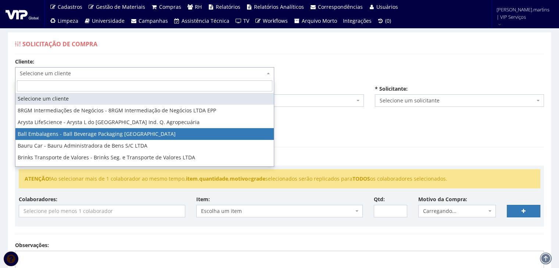
select select "3"
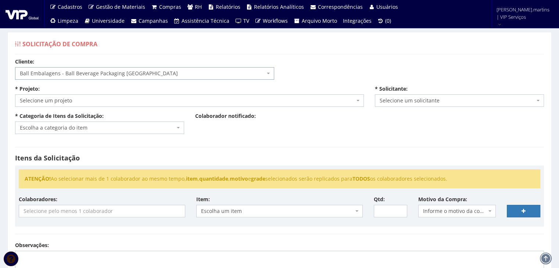
click at [107, 102] on span "Selecione um projeto" at bounding box center [187, 100] width 335 height 7
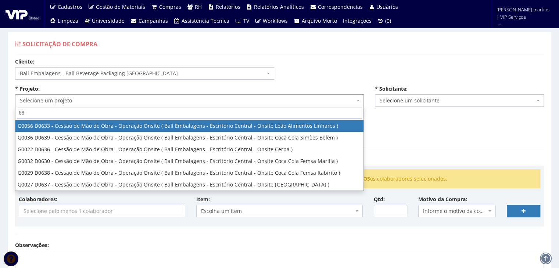
type input "637"
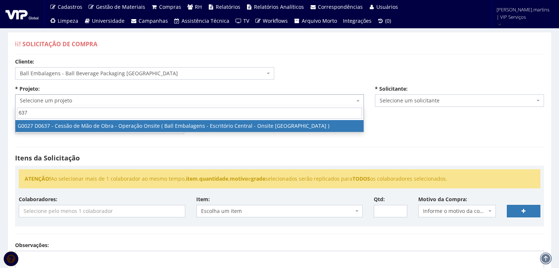
select select "27"
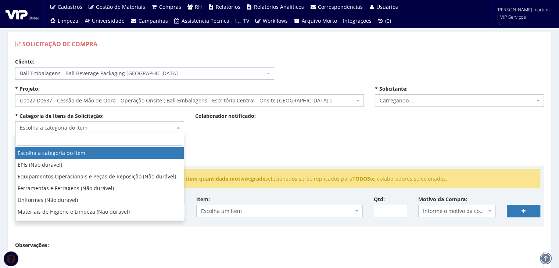
click at [92, 128] on span "Escolha a categoria do item" at bounding box center [97, 127] width 155 height 7
select select "2471"
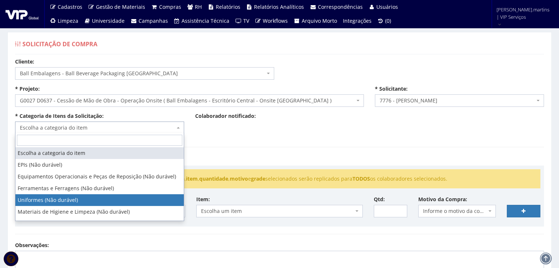
select select "4"
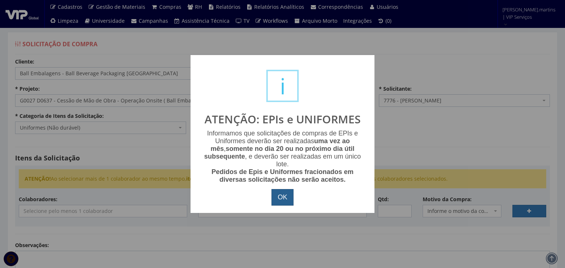
click at [287, 199] on button "OK" at bounding box center [282, 197] width 22 height 17
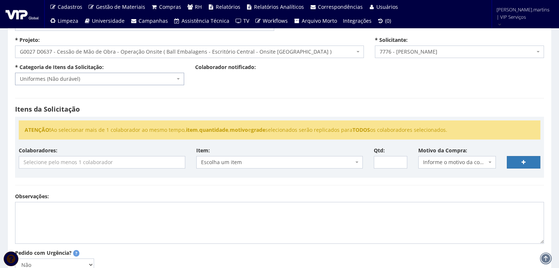
scroll to position [98, 0]
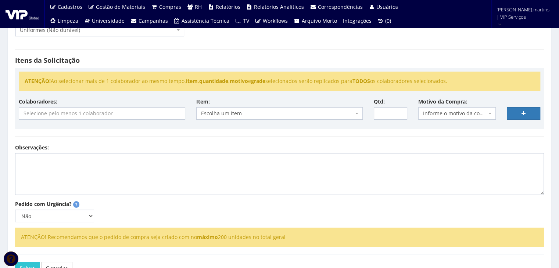
click at [438, 111] on span "Informe o motivo da compra" at bounding box center [455, 113] width 64 height 7
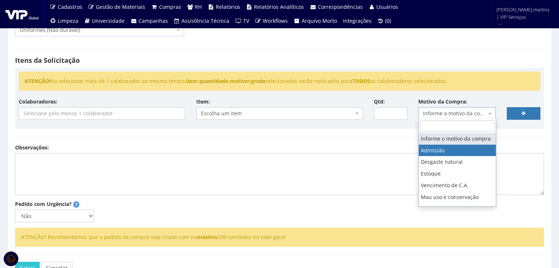
select select "1"
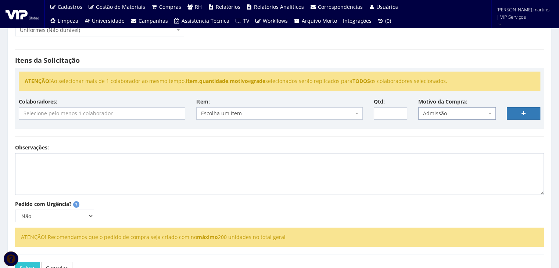
click at [155, 106] on div "Colaboradores: 8185 - CLAUDIO APARECIDO SANTIAGO - CONFERENTE (Ativo) 8129 - CL…" at bounding box center [102, 109] width 178 height 22
click at [154, 114] on input "search" at bounding box center [102, 114] width 166 height 12
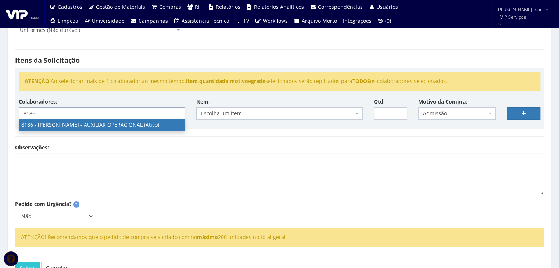
type input "8186"
select select "4098"
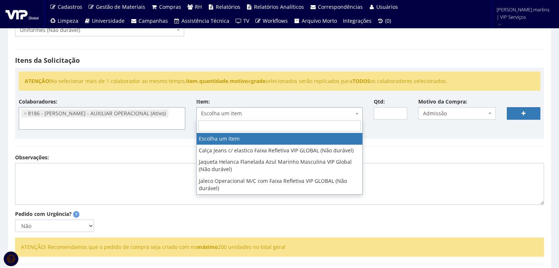
click at [274, 112] on span "Escolha um item" at bounding box center [277, 113] width 153 height 7
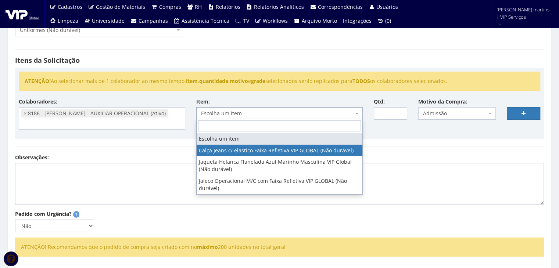
select select "2326"
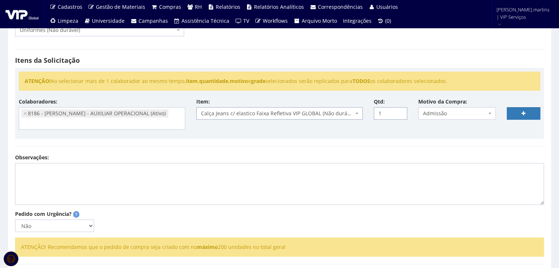
click at [400, 110] on input "1" at bounding box center [390, 113] width 33 height 12
type input "2"
click at [400, 110] on input "2" at bounding box center [390, 113] width 33 height 12
click at [519, 112] on link at bounding box center [523, 113] width 33 height 12
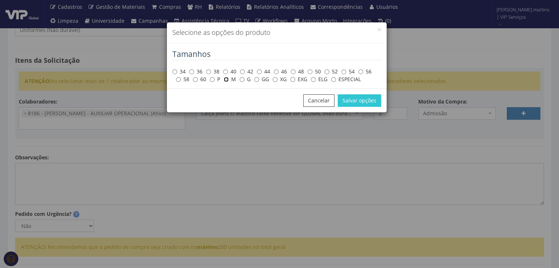
click at [228, 78] on input "M" at bounding box center [226, 79] width 5 height 5
radio input "true"
click at [369, 104] on button "Salvar opções" at bounding box center [359, 100] width 43 height 12
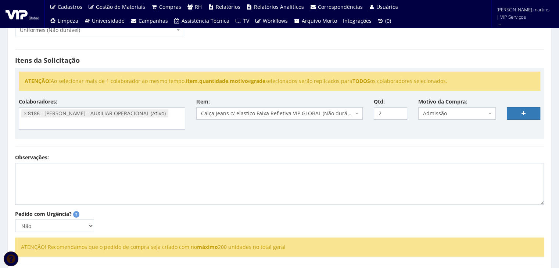
select select
type input "0"
select select
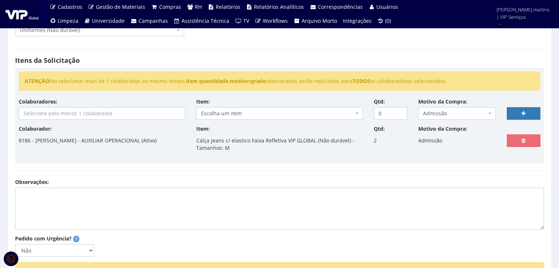
click at [102, 111] on input "search" at bounding box center [102, 114] width 166 height 12
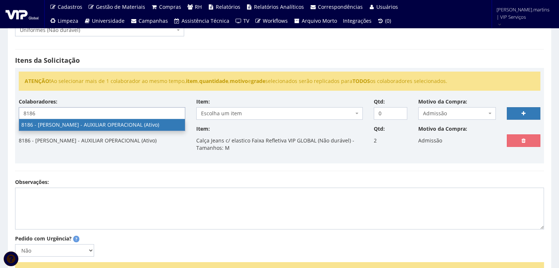
type input "8186"
select select "4098"
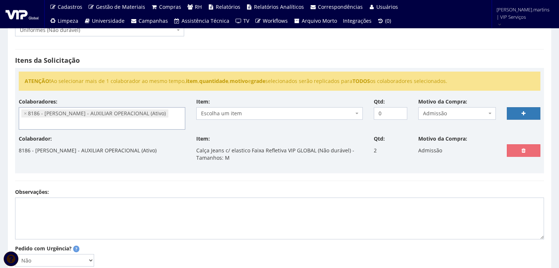
click at [216, 108] on span "Escolha um item" at bounding box center [279, 113] width 166 height 12
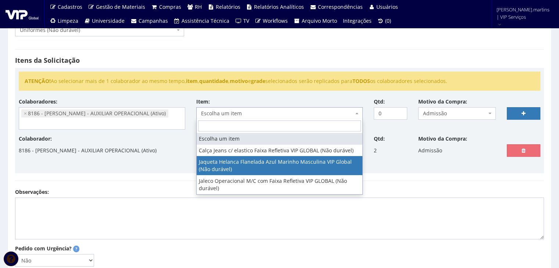
select select "2338"
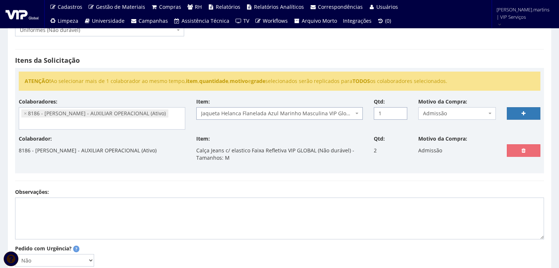
drag, startPoint x: 398, startPoint y: 110, endPoint x: 404, endPoint y: 110, distance: 5.9
type input "1"
click at [398, 110] on input "1" at bounding box center [390, 113] width 33 height 12
click at [522, 114] on icon at bounding box center [524, 113] width 4 height 5
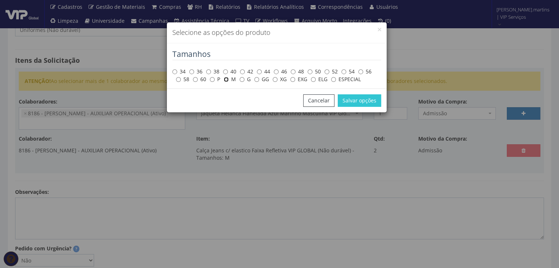
click at [225, 80] on input "M" at bounding box center [226, 79] width 5 height 5
radio input "true"
click at [351, 105] on button "Salvar opções" at bounding box center [359, 100] width 43 height 12
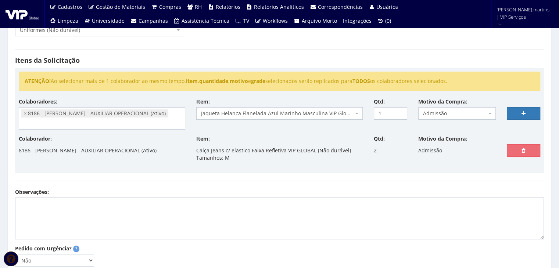
select select
type input "0"
select select
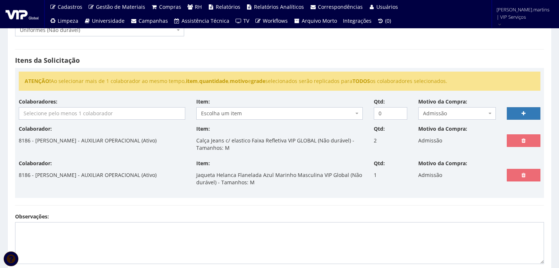
click at [78, 112] on input "search" at bounding box center [102, 114] width 166 height 12
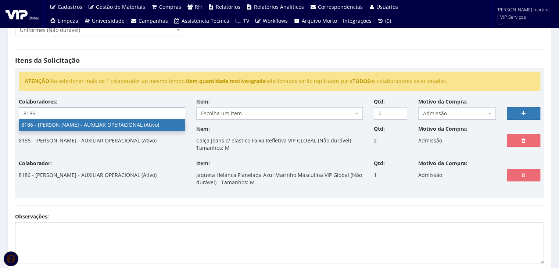
type input "8186"
select select "4098"
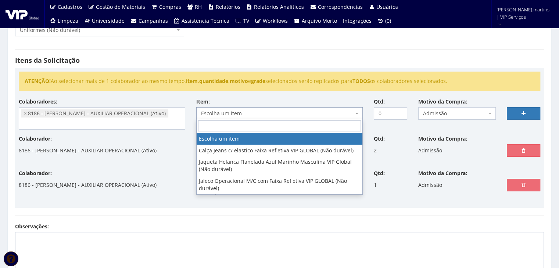
click at [232, 114] on span "Escolha um item" at bounding box center [277, 113] width 153 height 7
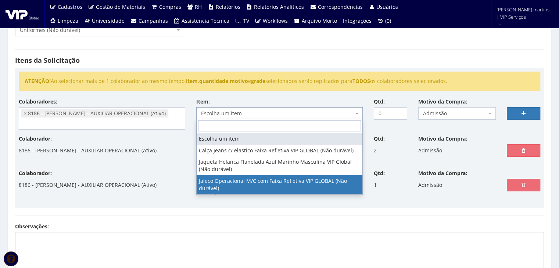
select select "2376"
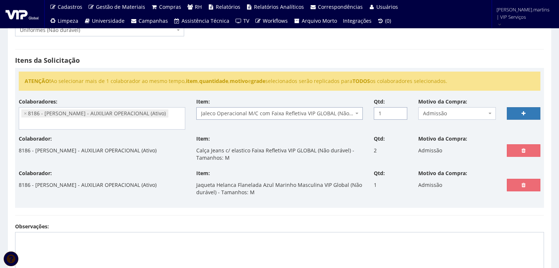
click at [398, 111] on input "1" at bounding box center [390, 113] width 33 height 12
type input "2"
click at [398, 111] on input "2" at bounding box center [390, 113] width 33 height 12
click at [520, 112] on link at bounding box center [523, 113] width 33 height 12
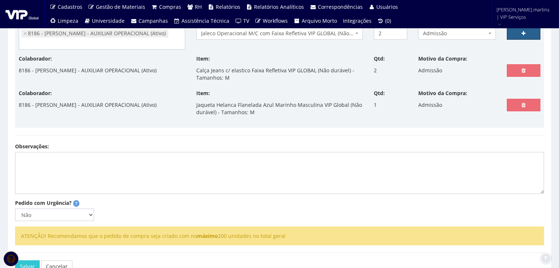
scroll to position [221, 0]
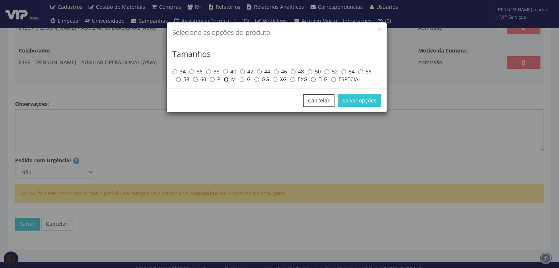
click at [227, 80] on input "M" at bounding box center [226, 79] width 5 height 5
radio input "true"
click at [357, 104] on button "Salvar opções" at bounding box center [359, 100] width 43 height 12
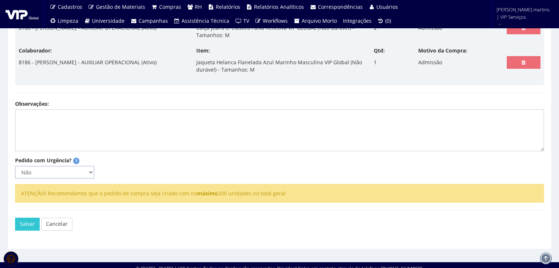
click at [78, 173] on select "Não Sim" at bounding box center [54, 172] width 79 height 12
select select "1"
click at [15, 166] on select "Não Sim" at bounding box center [54, 172] width 79 height 12
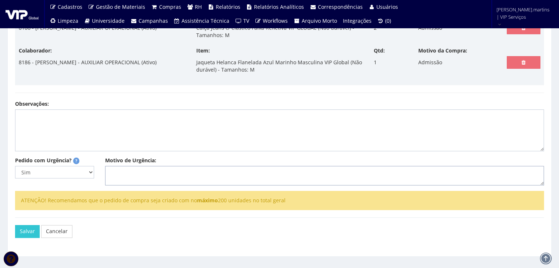
select select
type input "0"
click at [126, 179] on div "Cliente: Selecione um cliente 8RGM Intermediações de Negócios - 8RGM Intermedia…" at bounding box center [280, 44] width 540 height 413
select select
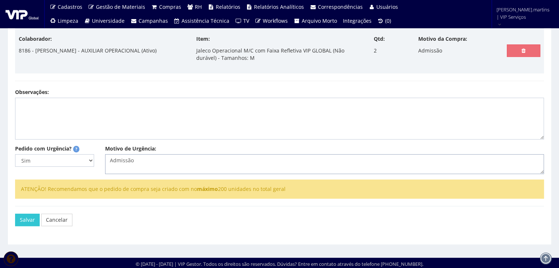
scroll to position [257, 0]
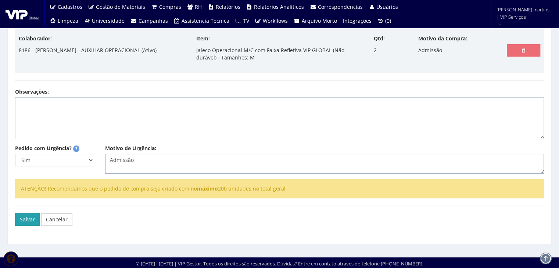
type textarea "Admissão"
click at [29, 218] on button "Salvar" at bounding box center [27, 220] width 25 height 12
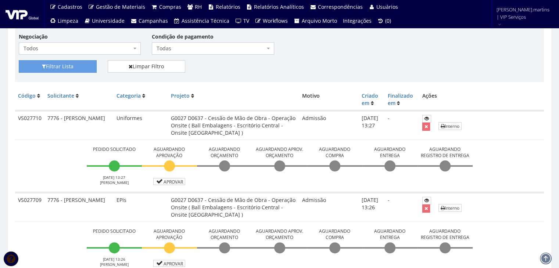
scroll to position [196, 0]
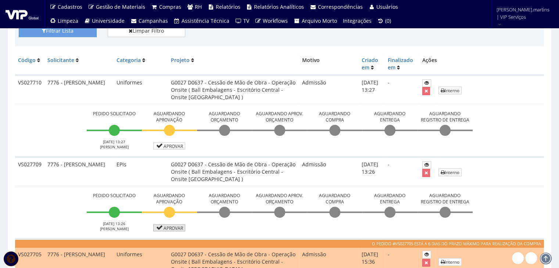
click at [172, 230] on link "Aprovar" at bounding box center [169, 228] width 32 height 7
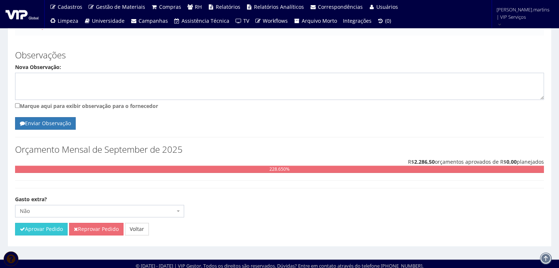
scroll to position [425, 0]
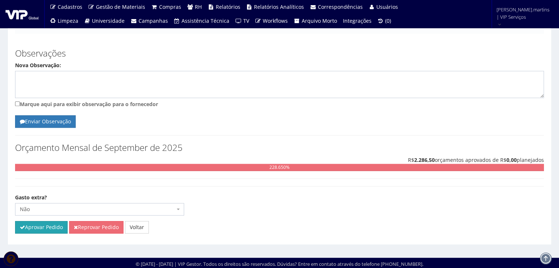
click at [54, 224] on button "Aprovar Pedido" at bounding box center [41, 227] width 53 height 12
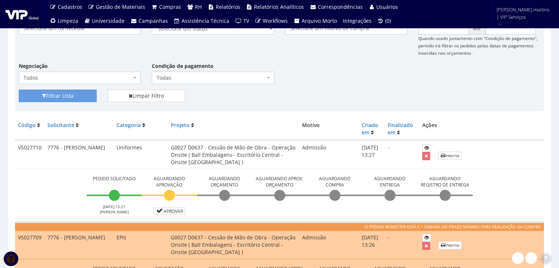
scroll to position [196, 0]
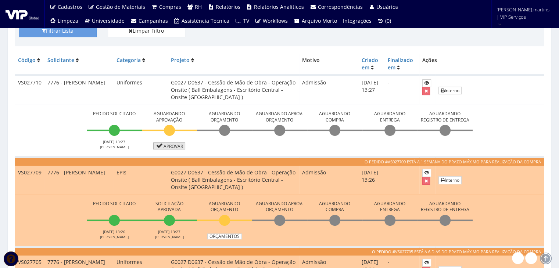
click at [162, 144] on icon at bounding box center [159, 145] width 8 height 5
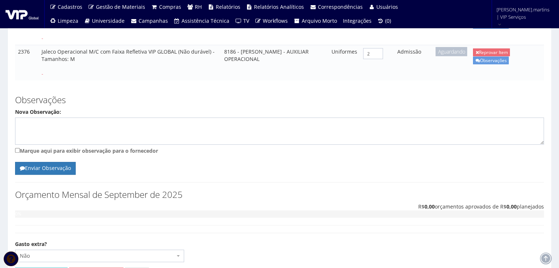
scroll to position [271, 0]
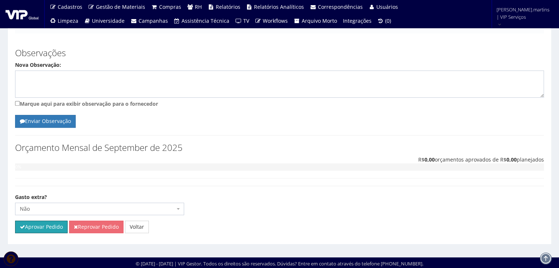
drag, startPoint x: 41, startPoint y: 222, endPoint x: 298, endPoint y: 37, distance: 316.7
click at [41, 222] on button "Aprovar Pedido" at bounding box center [41, 227] width 53 height 12
